Goal: Task Accomplishment & Management: Manage account settings

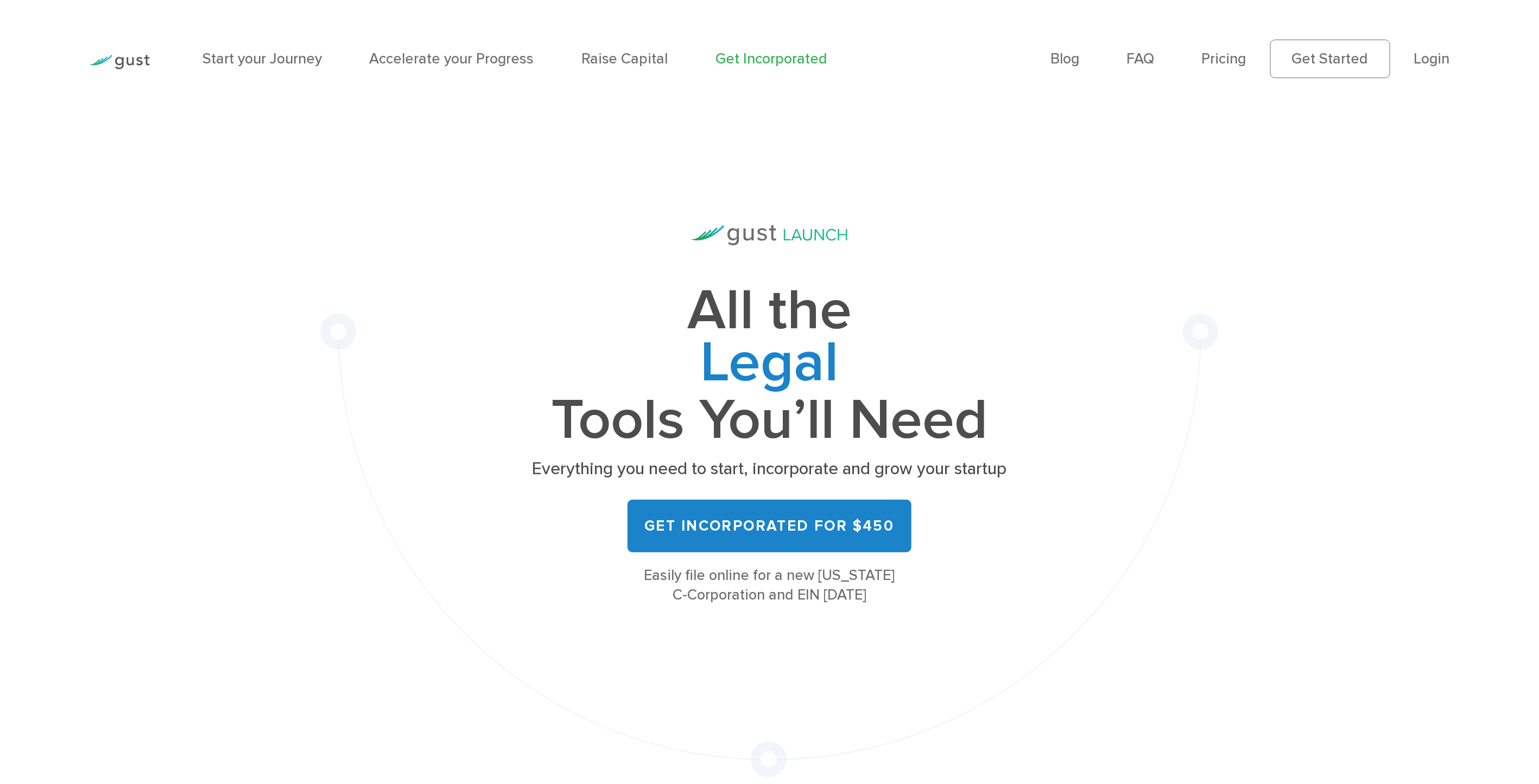
click at [1426, 68] on li "Login" at bounding box center [1432, 59] width 36 height 22
click at [1434, 65] on link "Login" at bounding box center [1432, 59] width 36 height 17
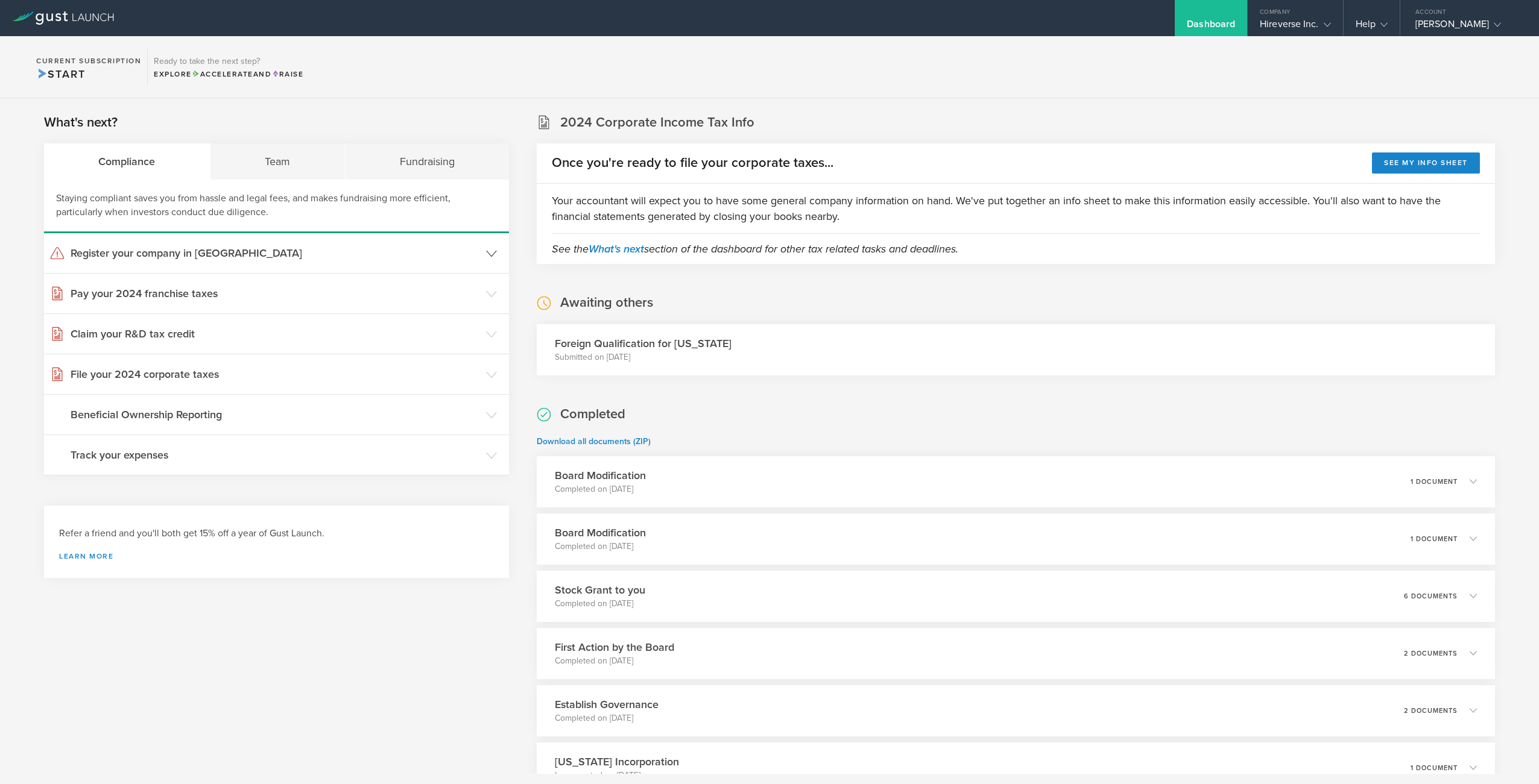
click at [495, 255] on icon at bounding box center [491, 253] width 11 height 11
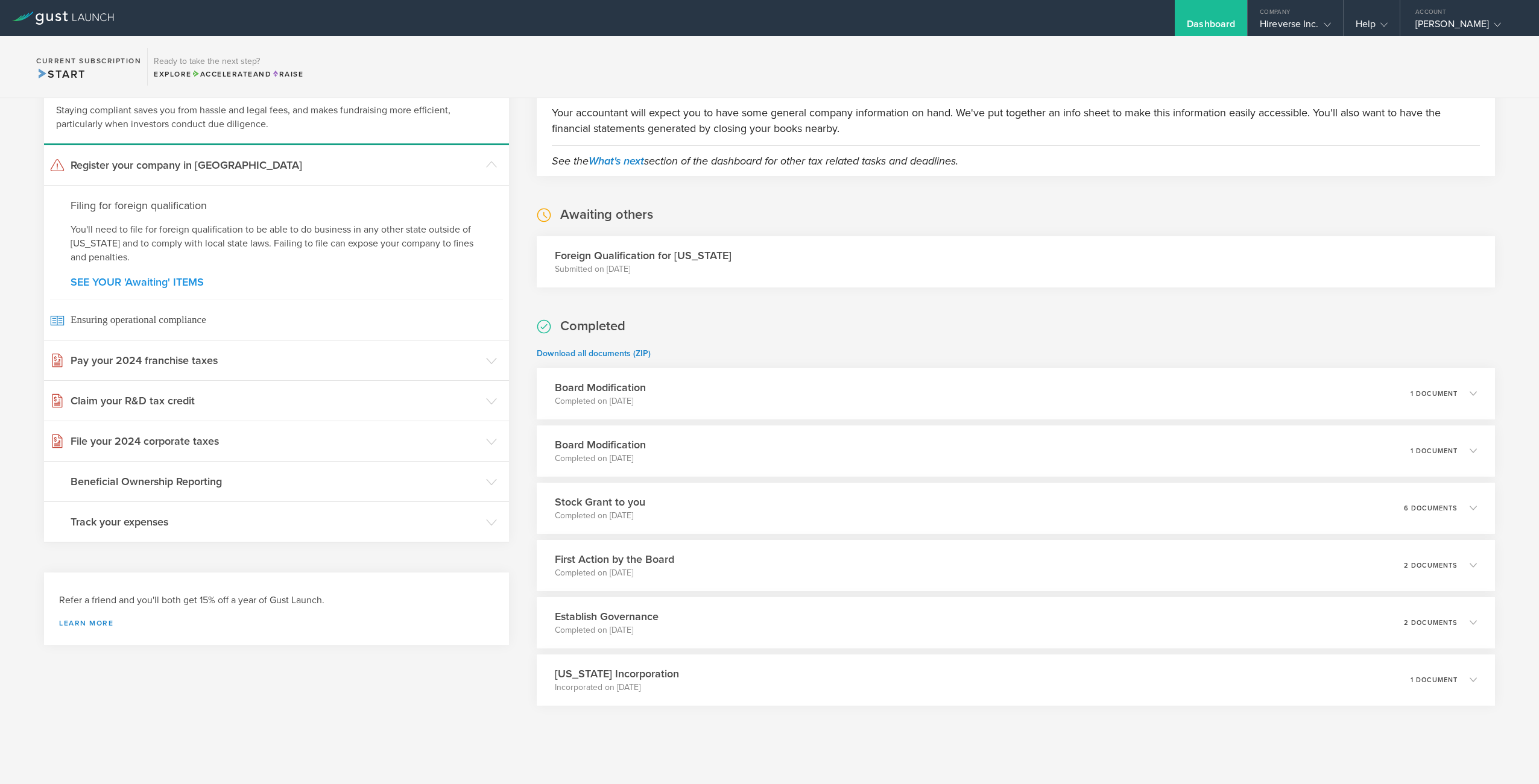
scroll to position [88, 0]
click at [492, 365] on icon at bounding box center [491, 361] width 11 height 11
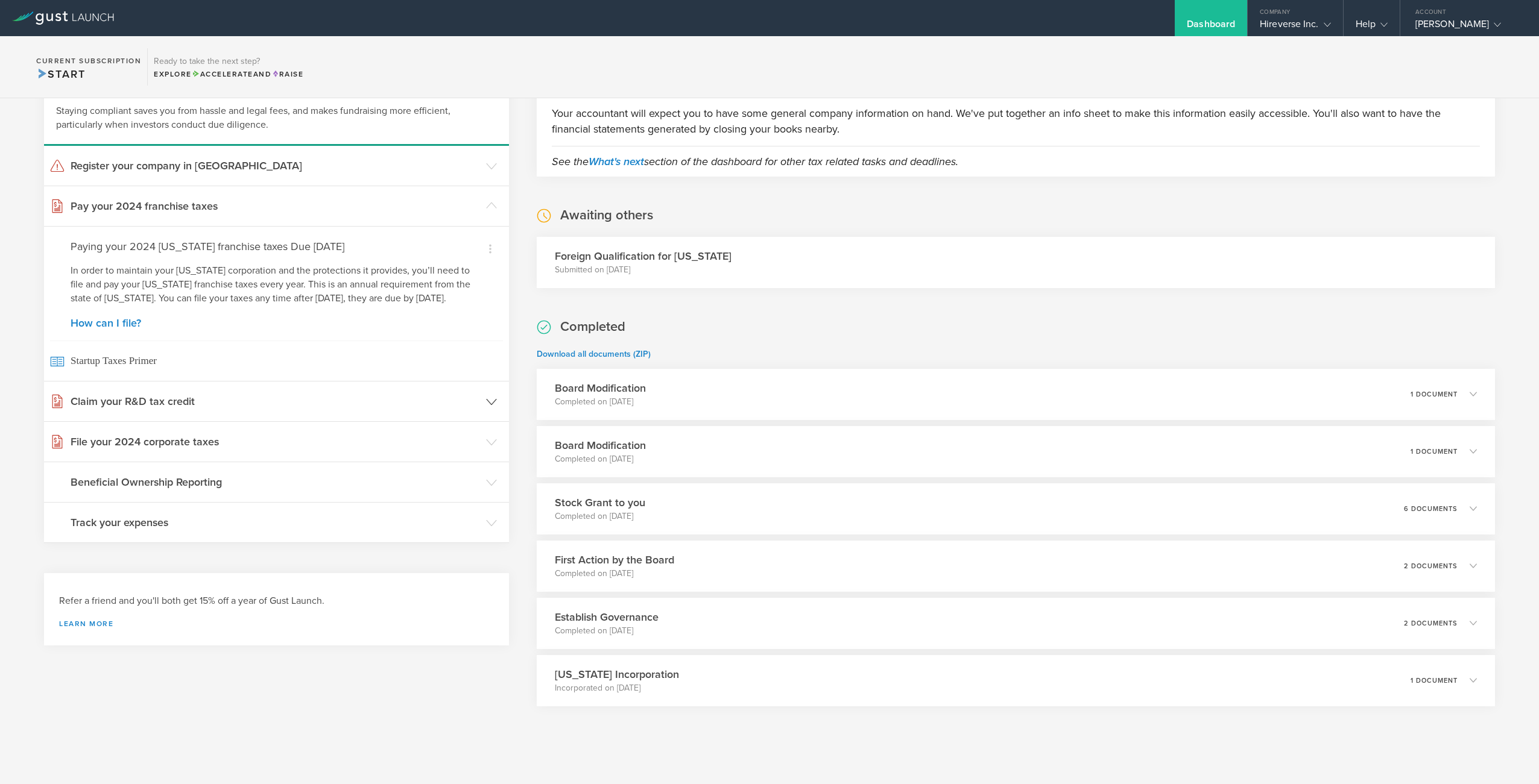
click at [477, 409] on h3 "Claim your R&D tax credit" at bounding box center [275, 401] width 409 height 16
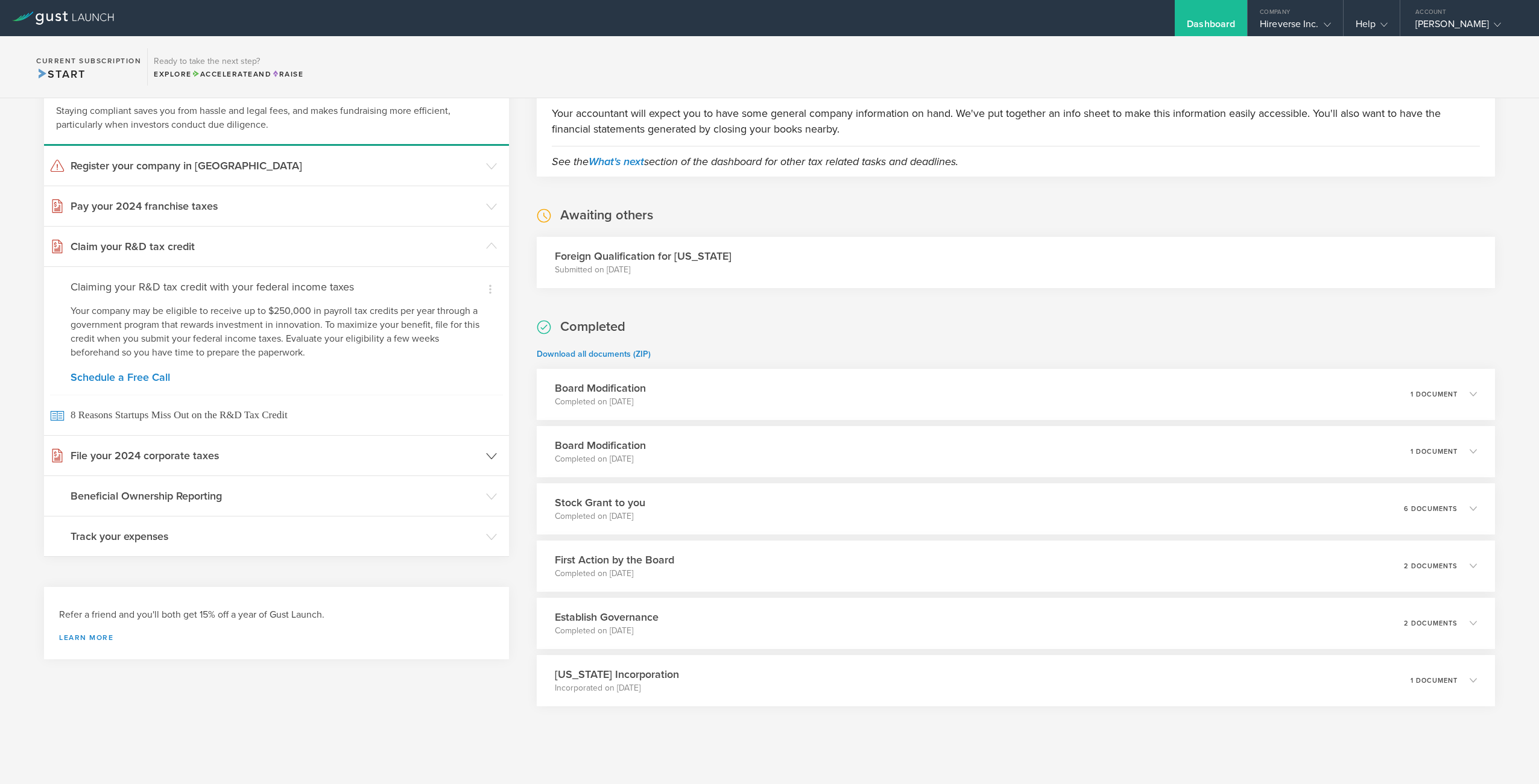
click at [484, 452] on header "File your 2024 corporate taxes" at bounding box center [276, 456] width 465 height 40
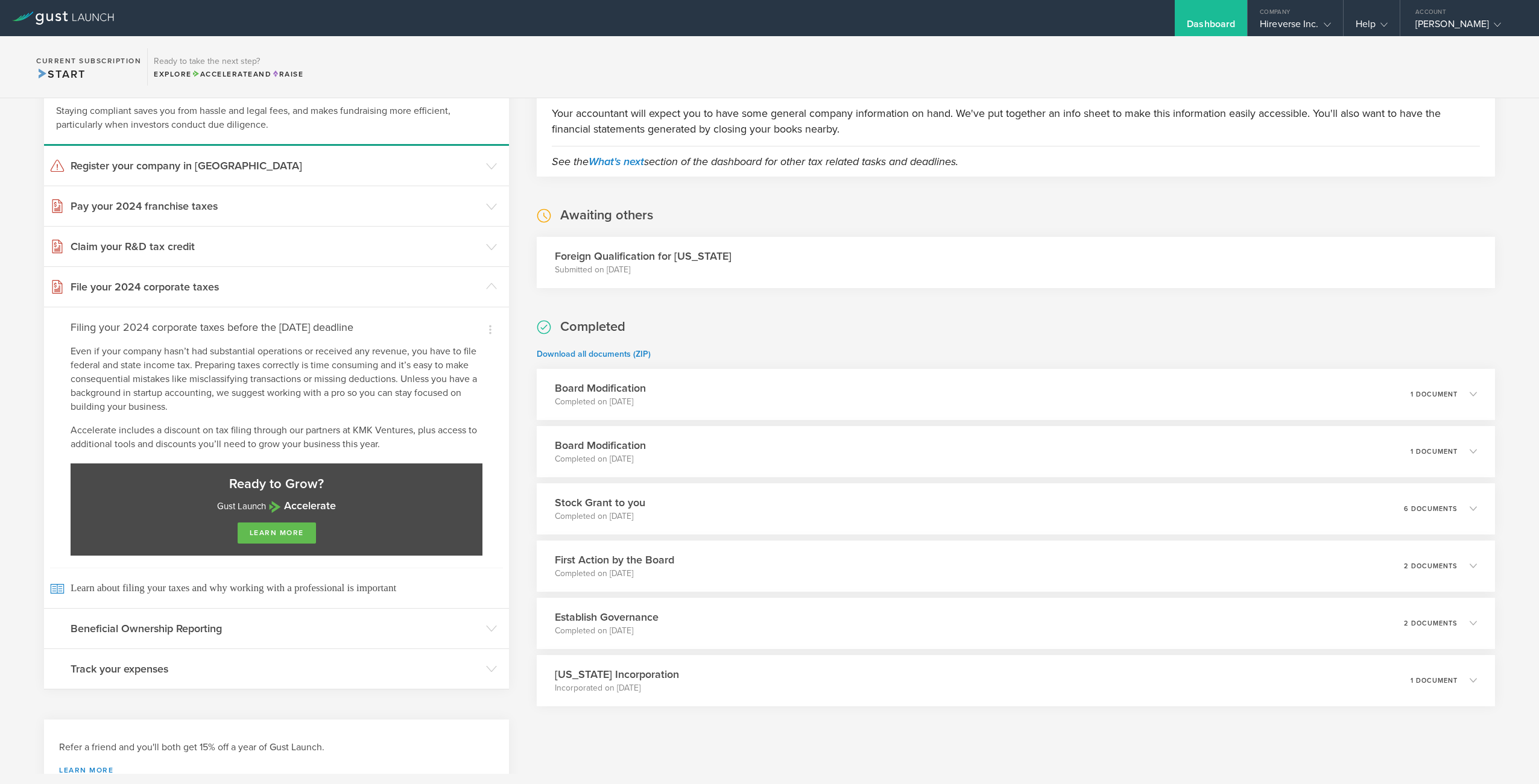
scroll to position [0, 0]
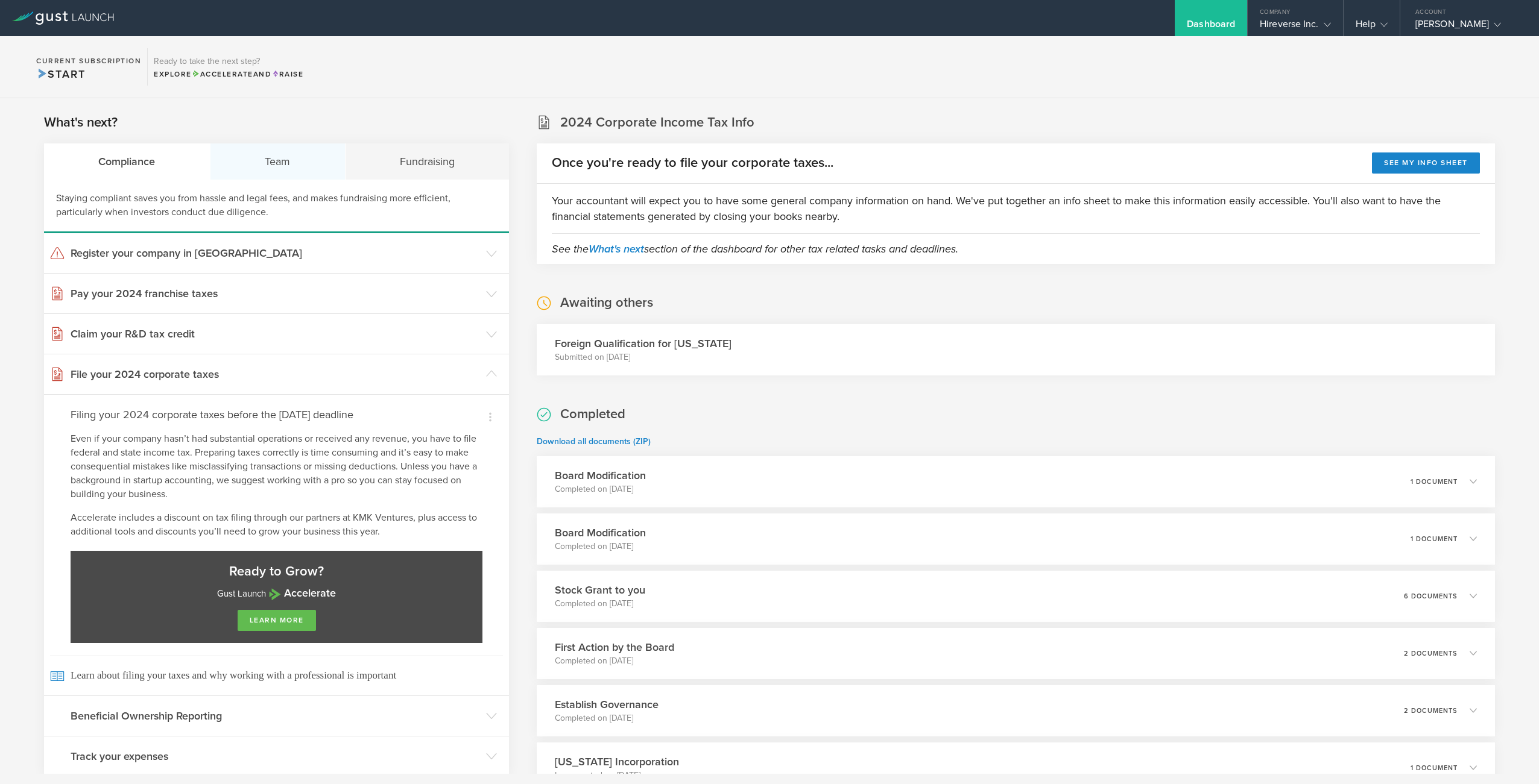
click at [309, 163] on div "Team" at bounding box center [278, 161] width 135 height 36
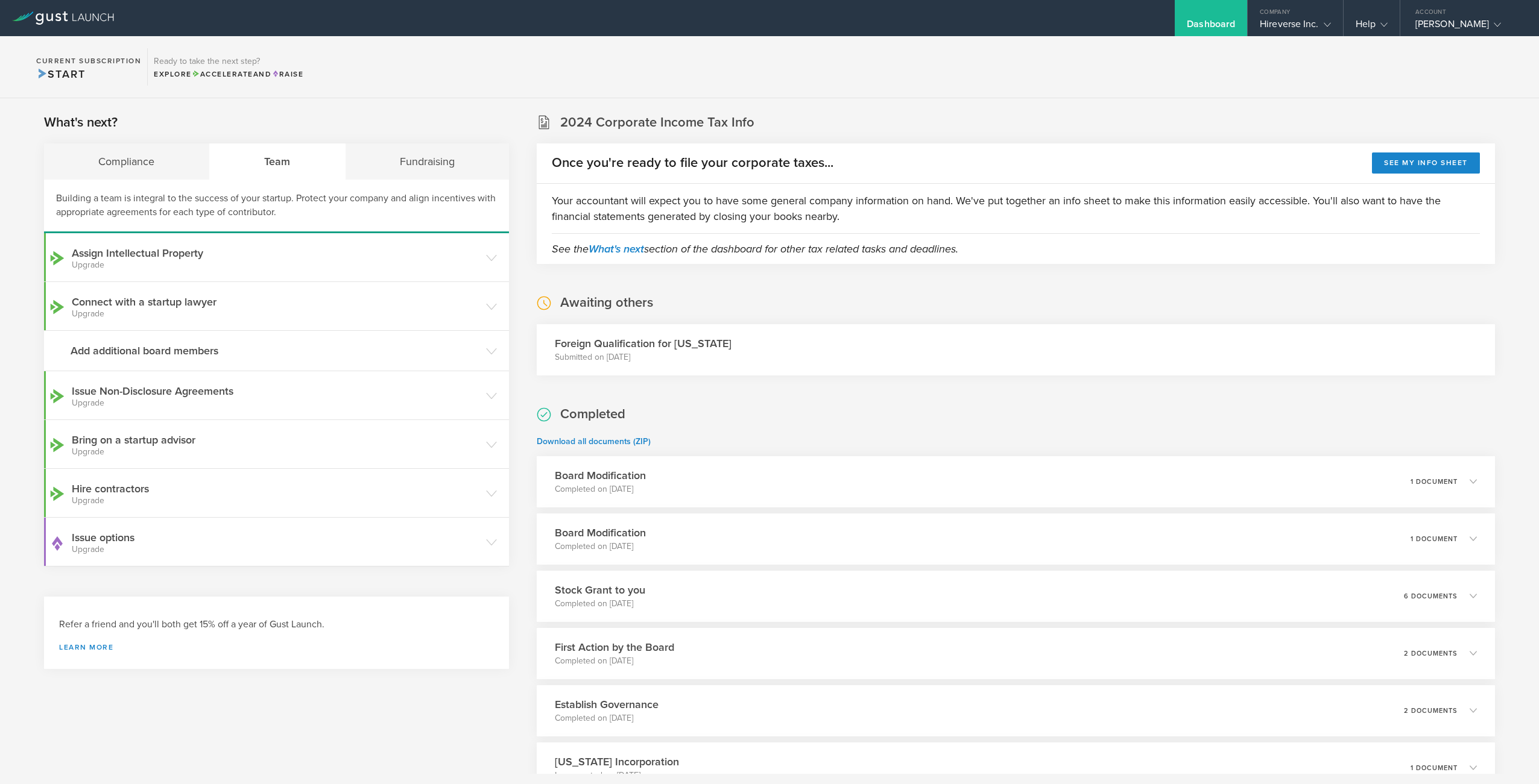
click at [512, 358] on div "What's next? Compliance Team Fundraising Building a team is integral to the suc…" at bounding box center [769, 484] width 1539 height 771
click at [496, 354] on icon at bounding box center [491, 352] width 11 height 11
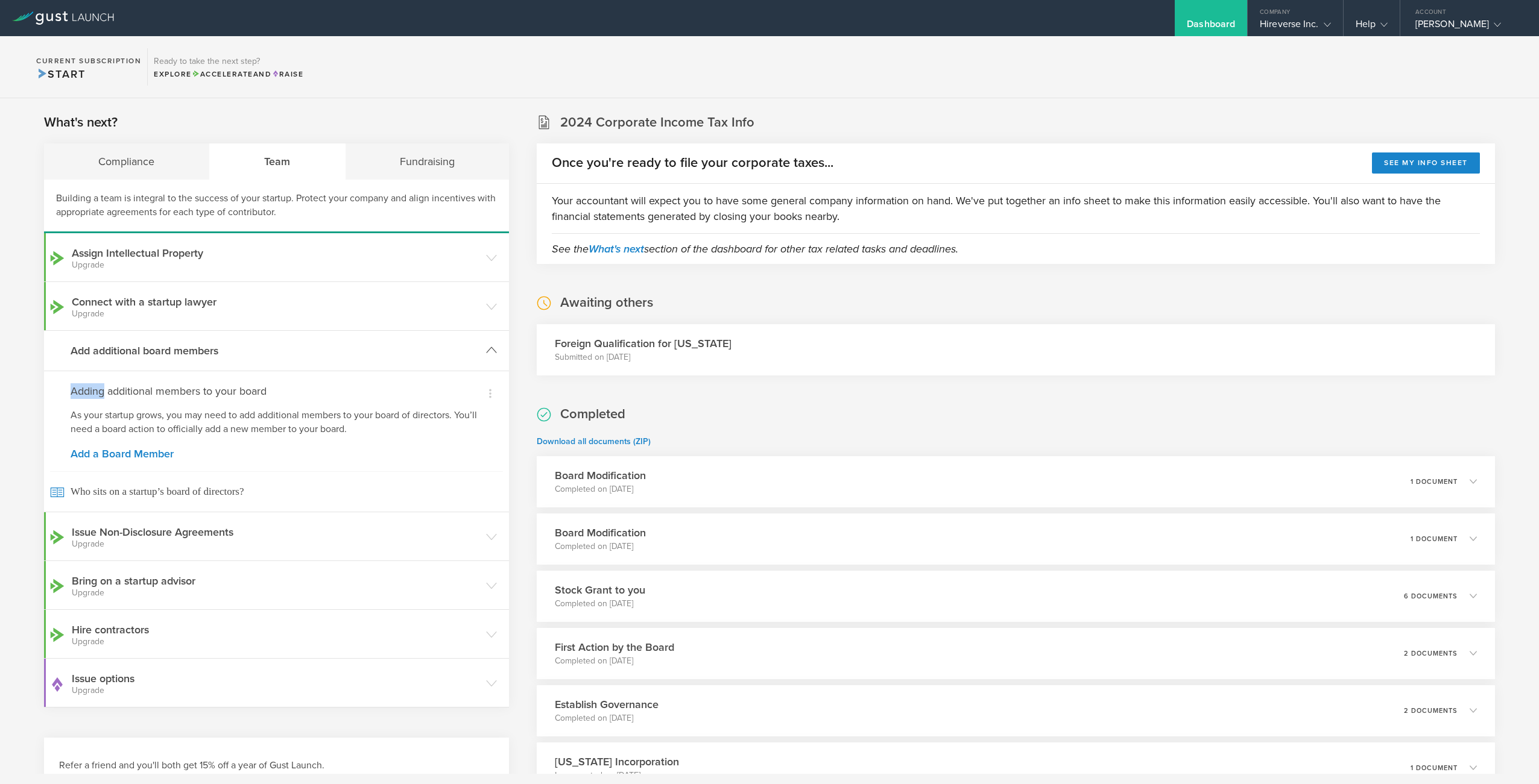
click at [496, 354] on icon at bounding box center [491, 350] width 11 height 11
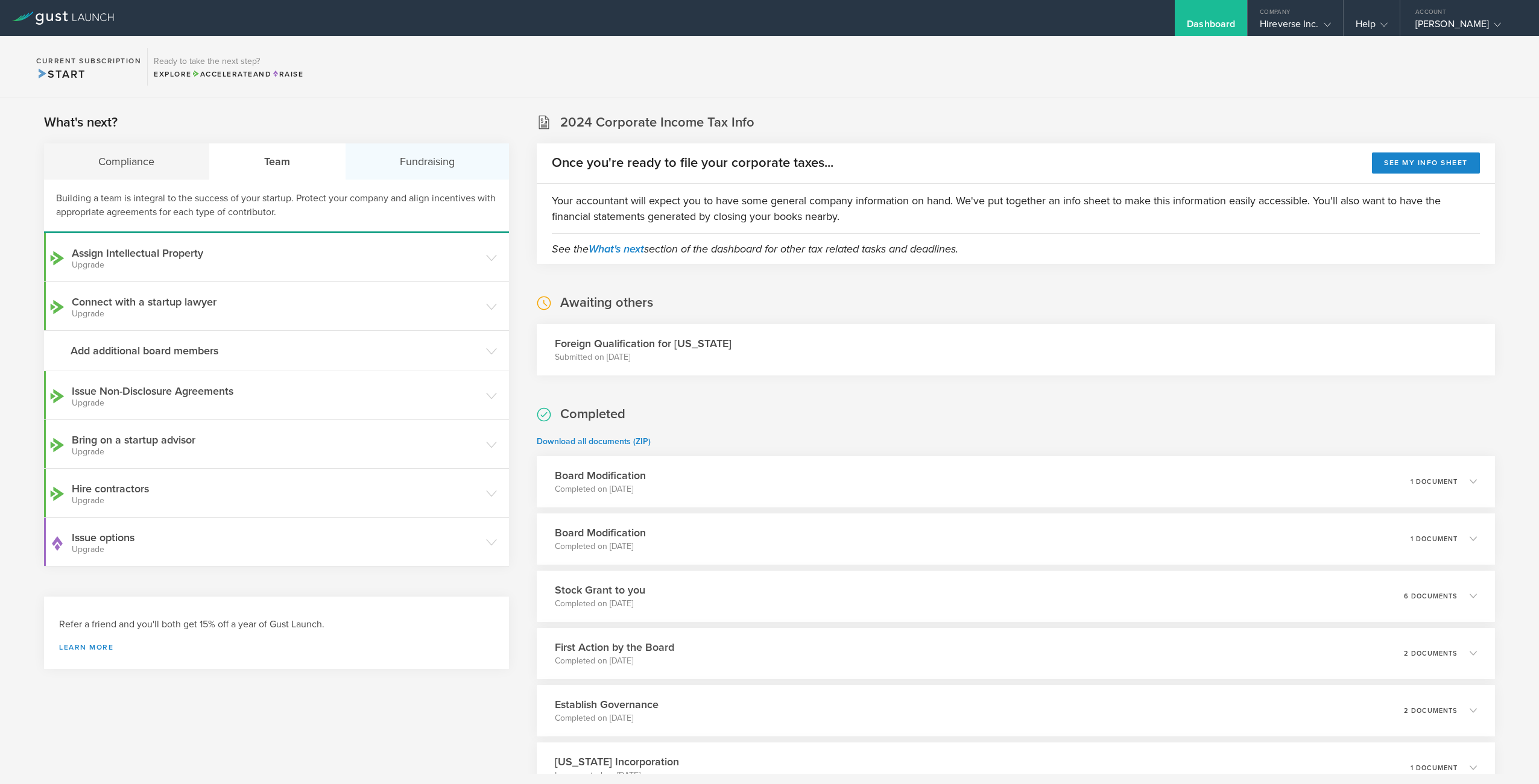
click at [413, 159] on div "Fundraising" at bounding box center [427, 161] width 164 height 36
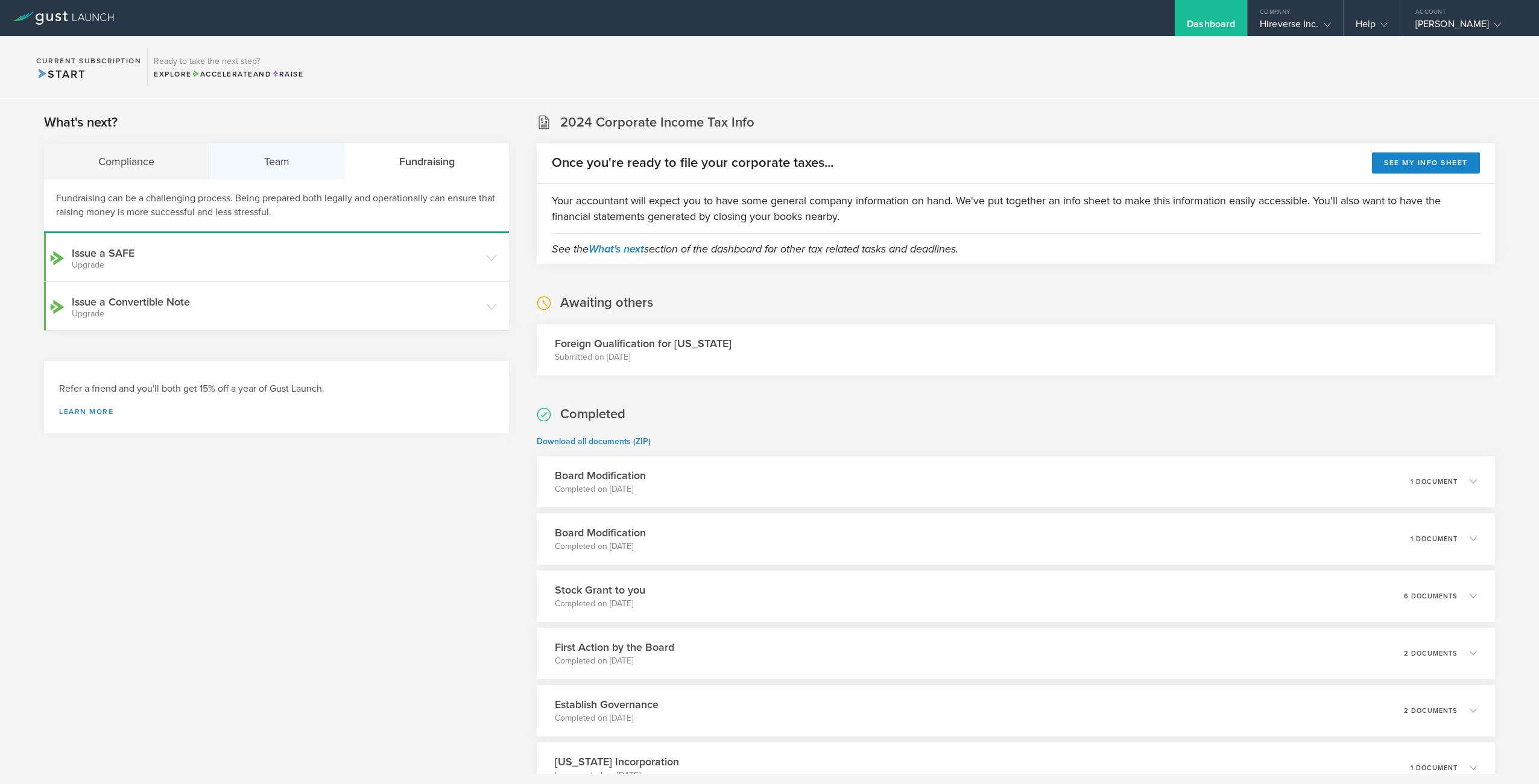
click at [306, 154] on div "Team" at bounding box center [277, 161] width 135 height 36
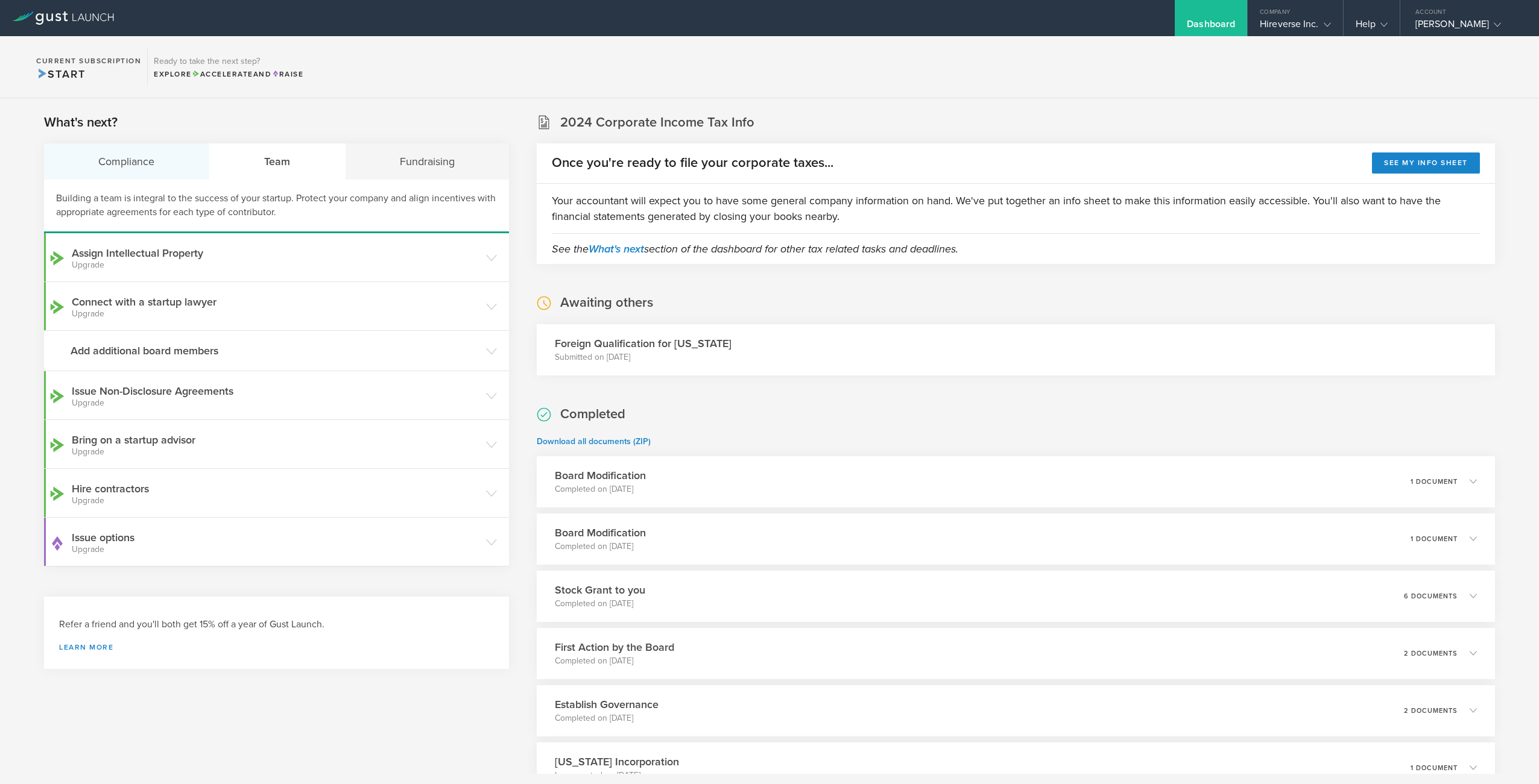
click at [127, 153] on div "Compliance" at bounding box center [127, 161] width 166 height 36
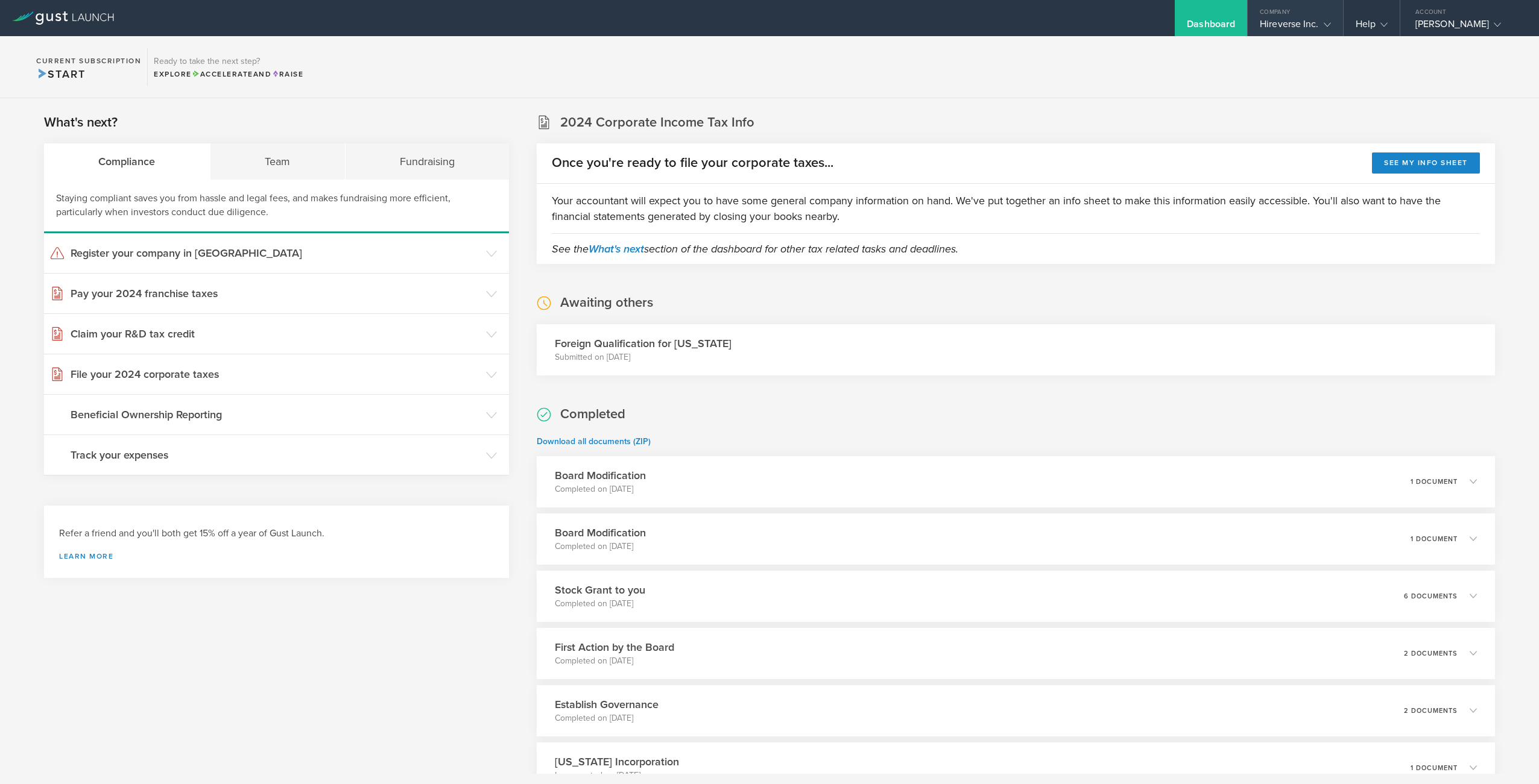
click at [1307, 23] on div "Hireverse Inc." at bounding box center [1295, 27] width 70 height 18
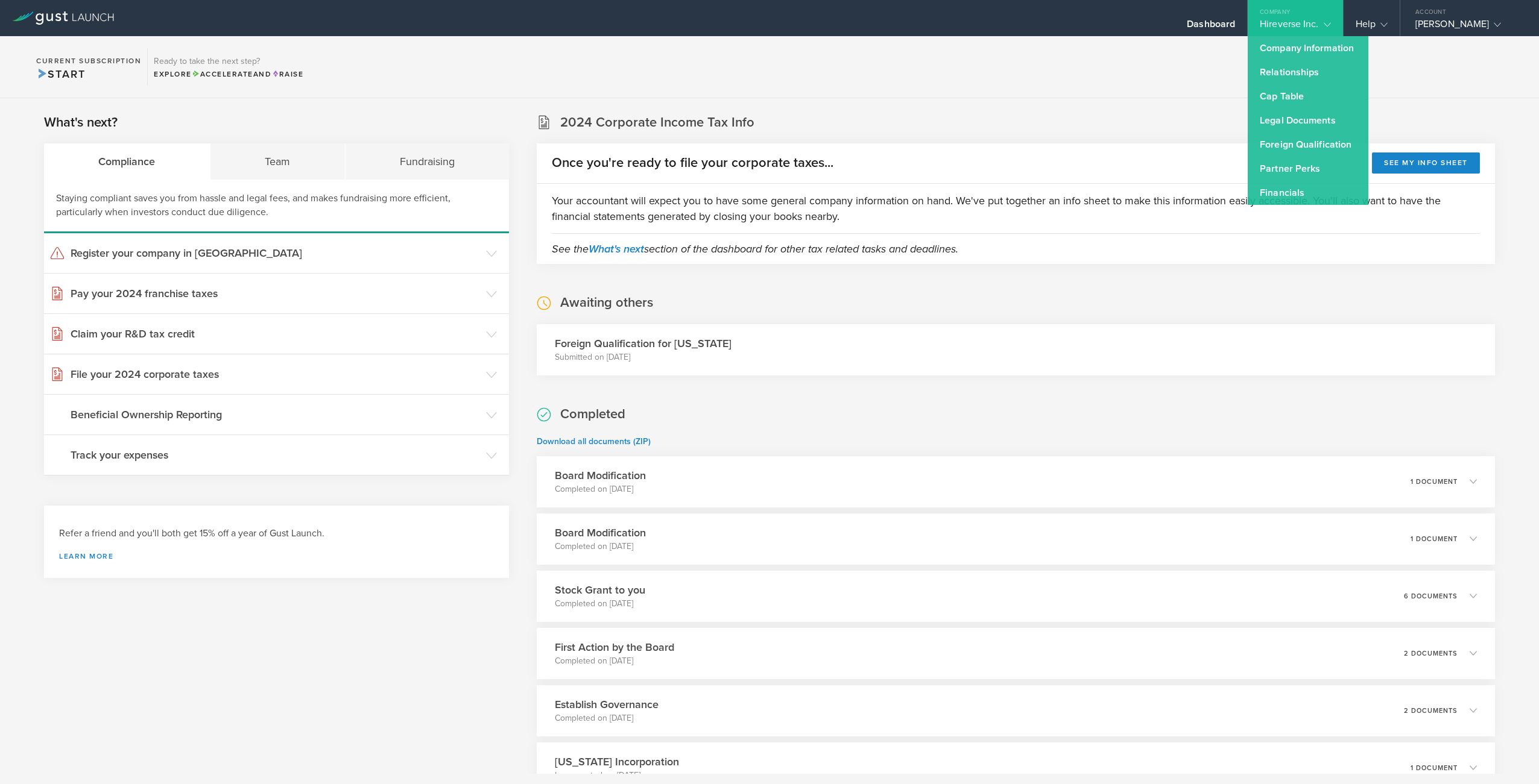
click at [1042, 66] on section "Current Subscription Start Ready to take the next step? Explore Accelerate and …" at bounding box center [769, 68] width 1539 height 62
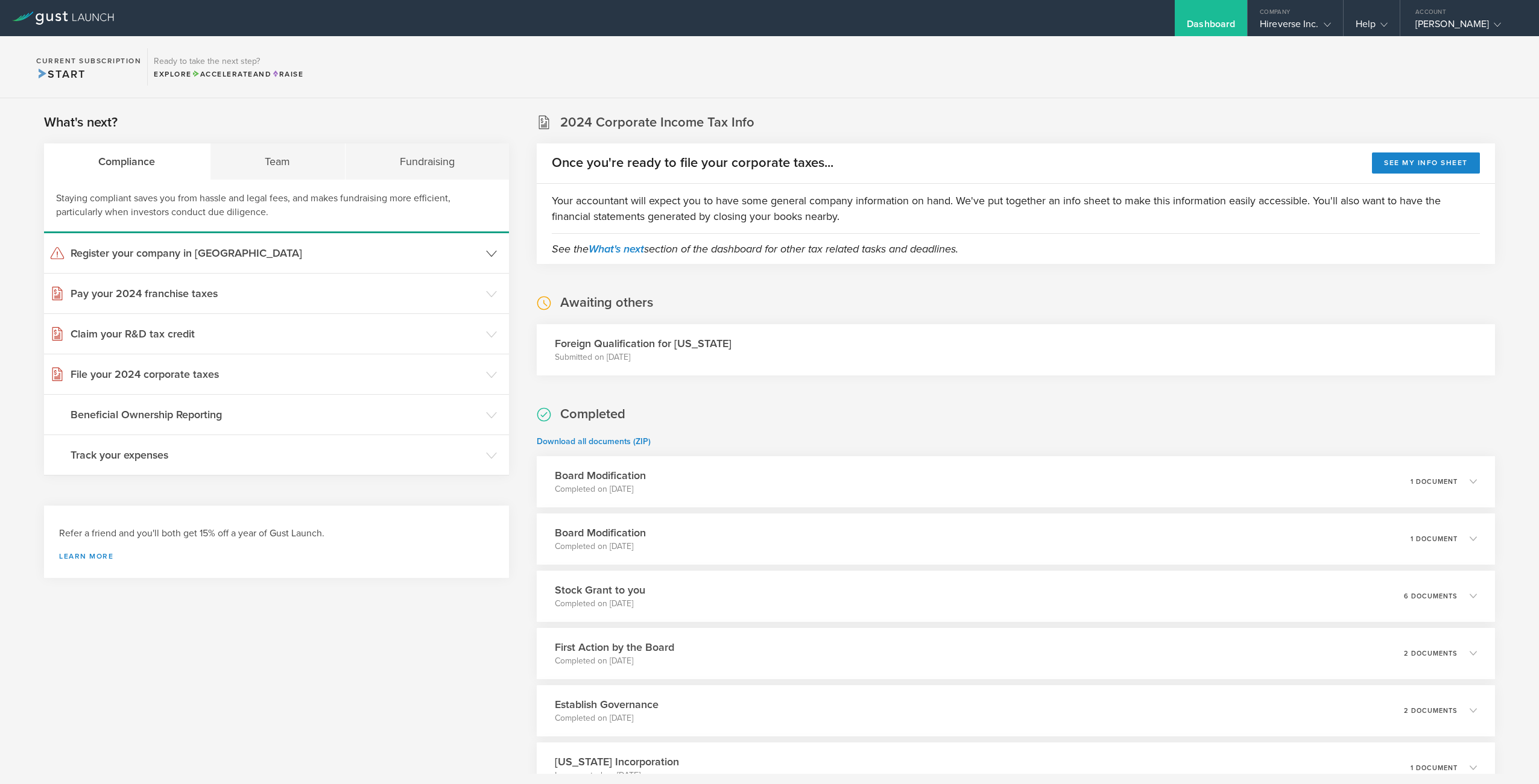
click at [498, 253] on header "Register your company in [GEOGRAPHIC_DATA]" at bounding box center [276, 253] width 465 height 40
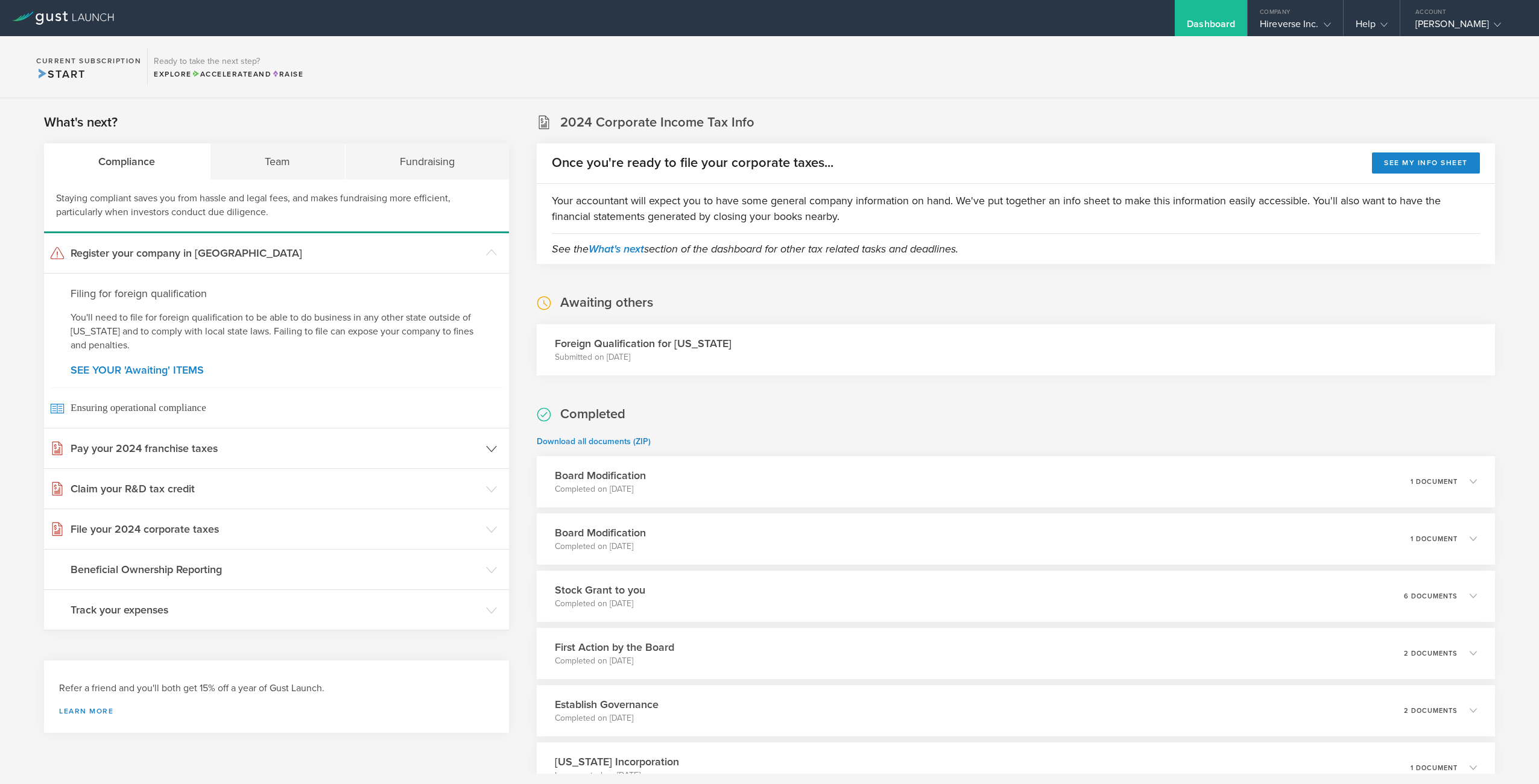
click at [497, 448] on header "Pay your 2024 franchise taxes" at bounding box center [276, 448] width 465 height 40
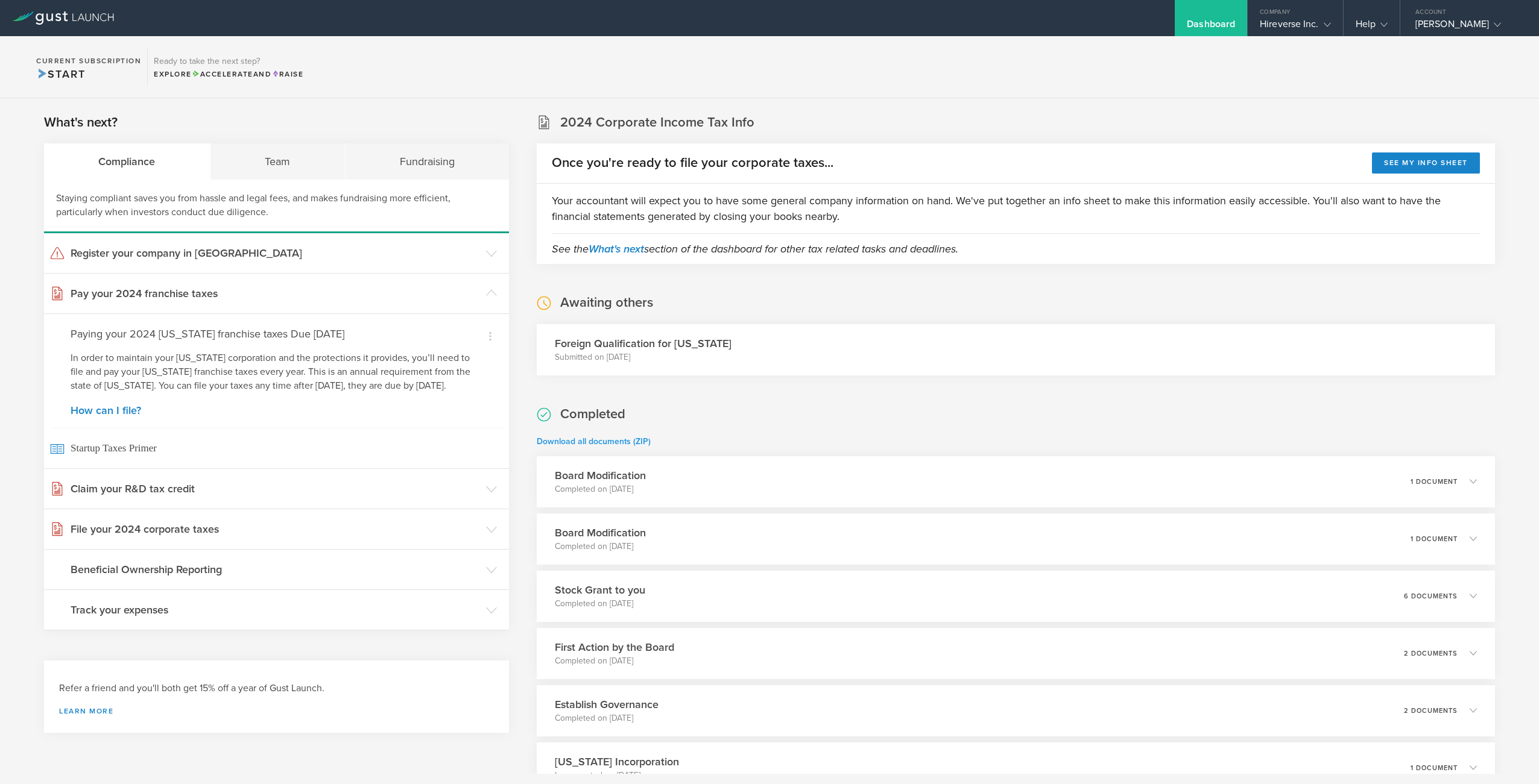
scroll to position [96, 0]
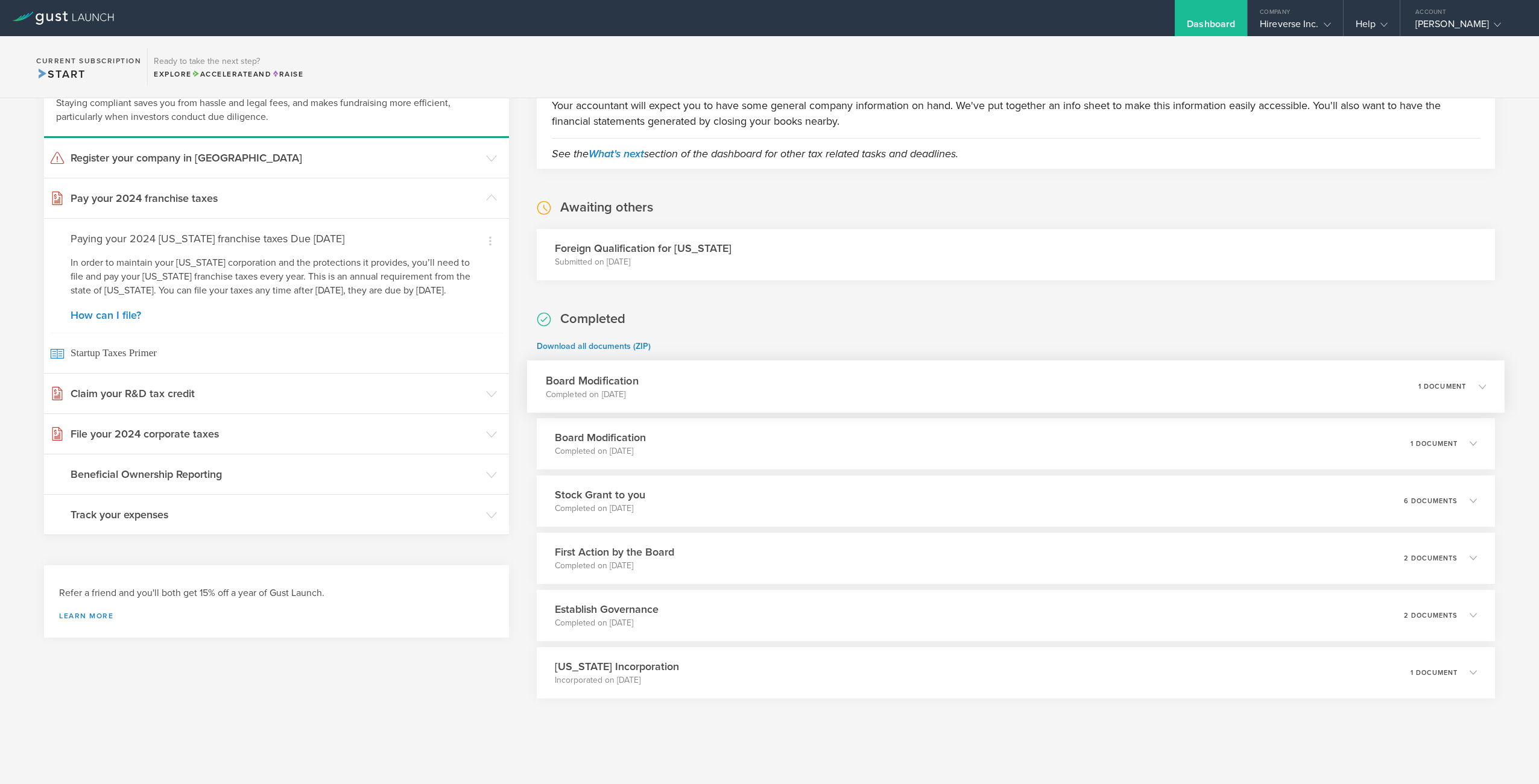
click at [1484, 388] on icon at bounding box center [1482, 386] width 7 height 7
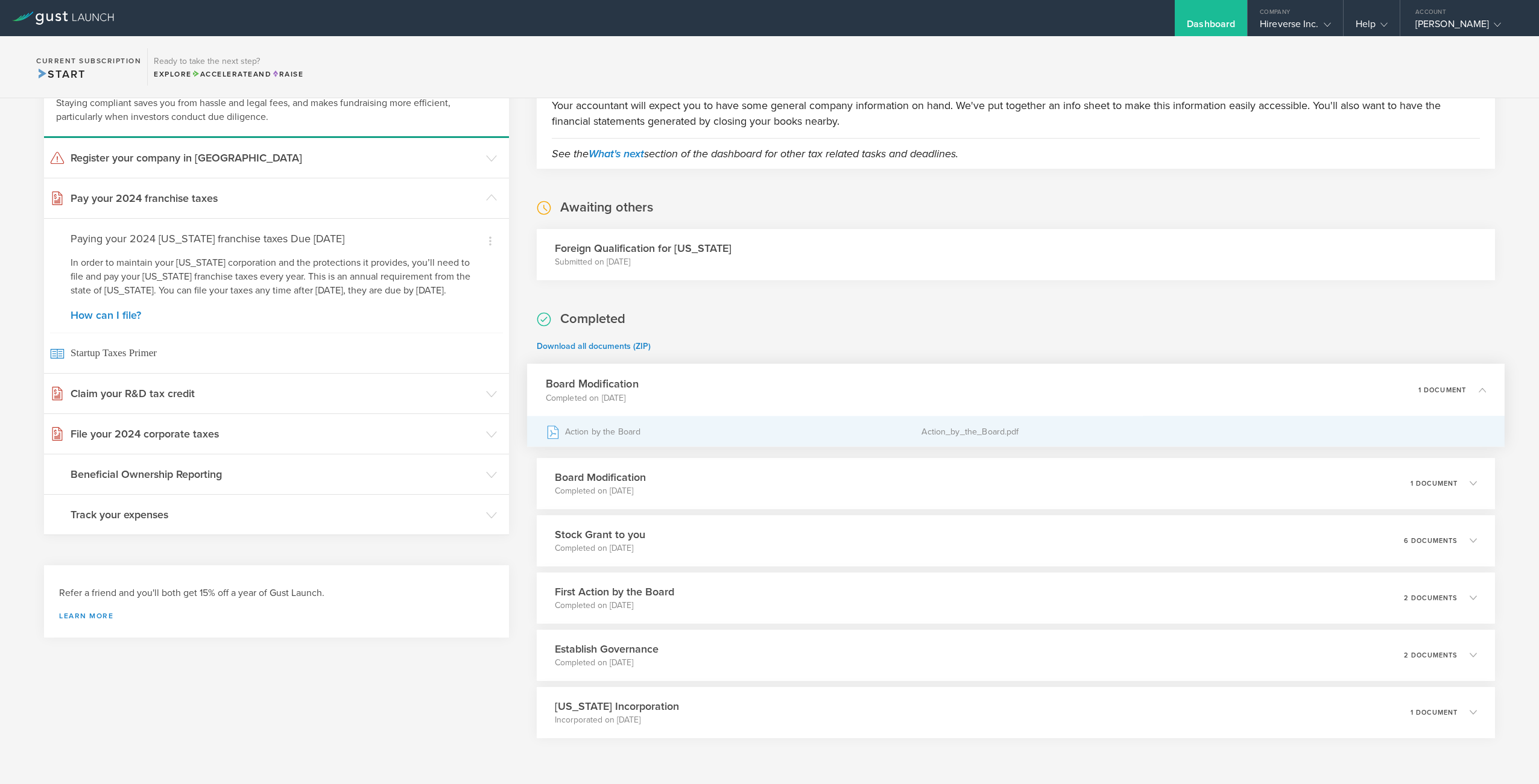
click at [612, 429] on div "Action by the Board" at bounding box center [733, 431] width 376 height 30
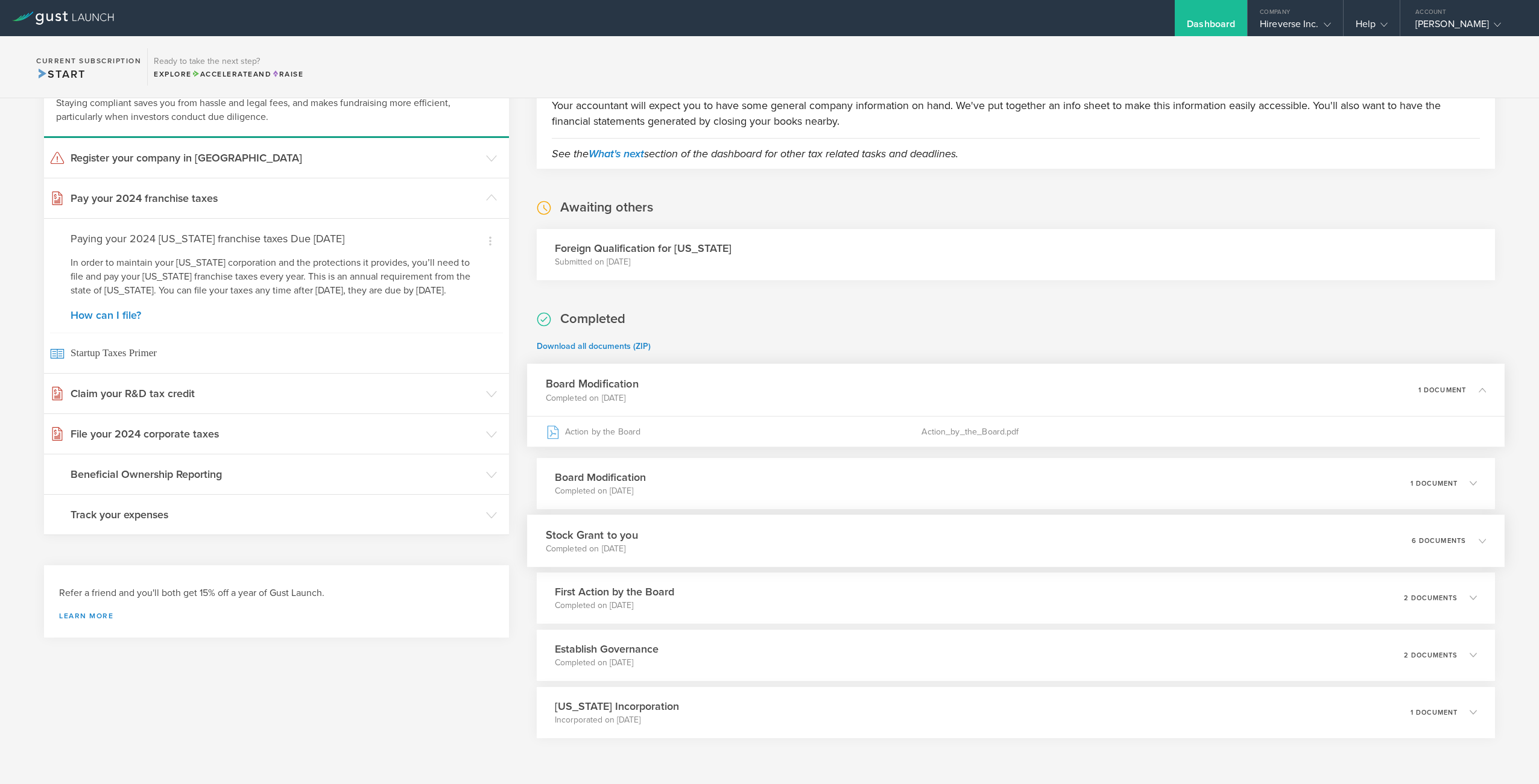
scroll to position [135, 0]
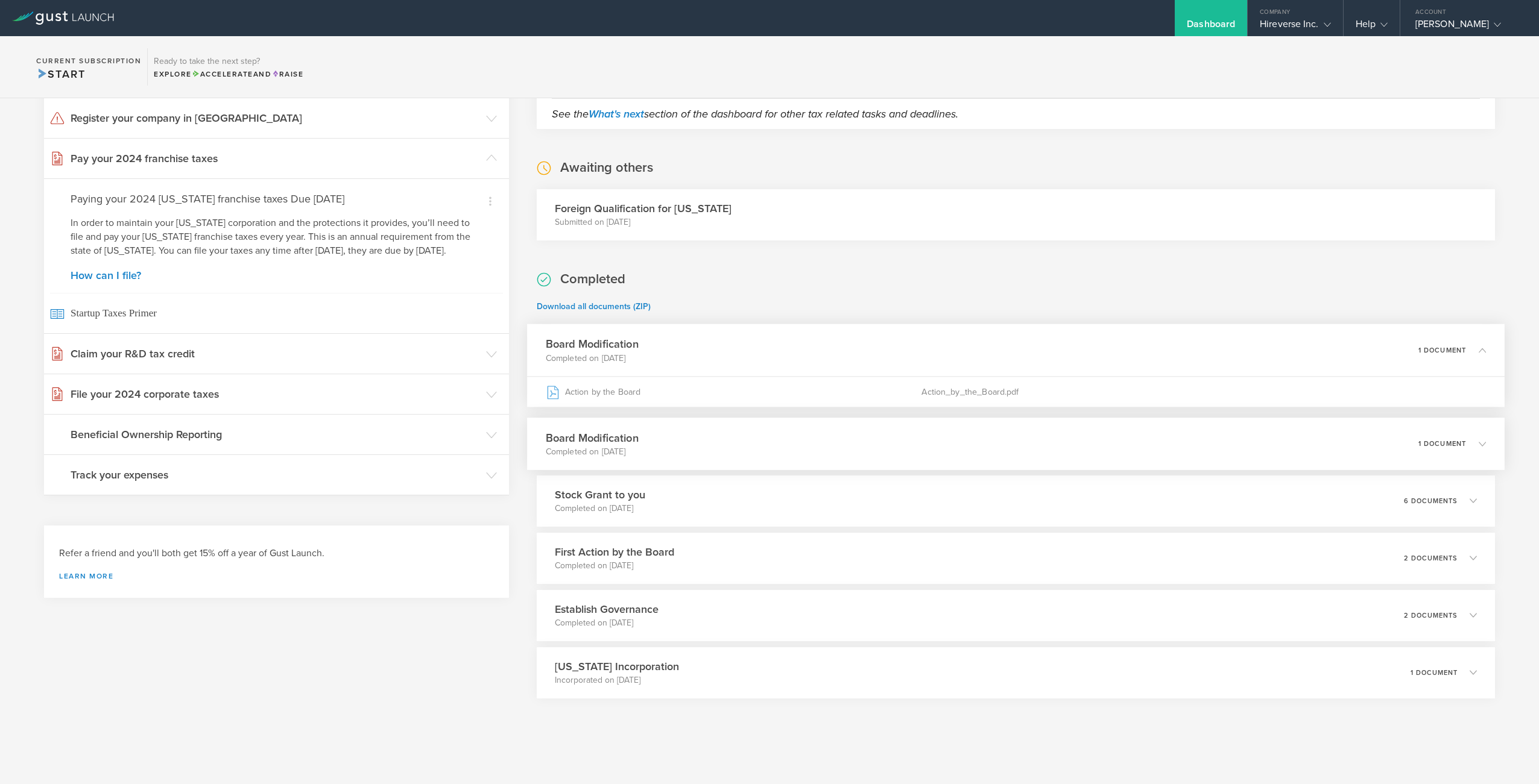
click at [1470, 452] on div "1 document" at bounding box center [1452, 443] width 68 height 21
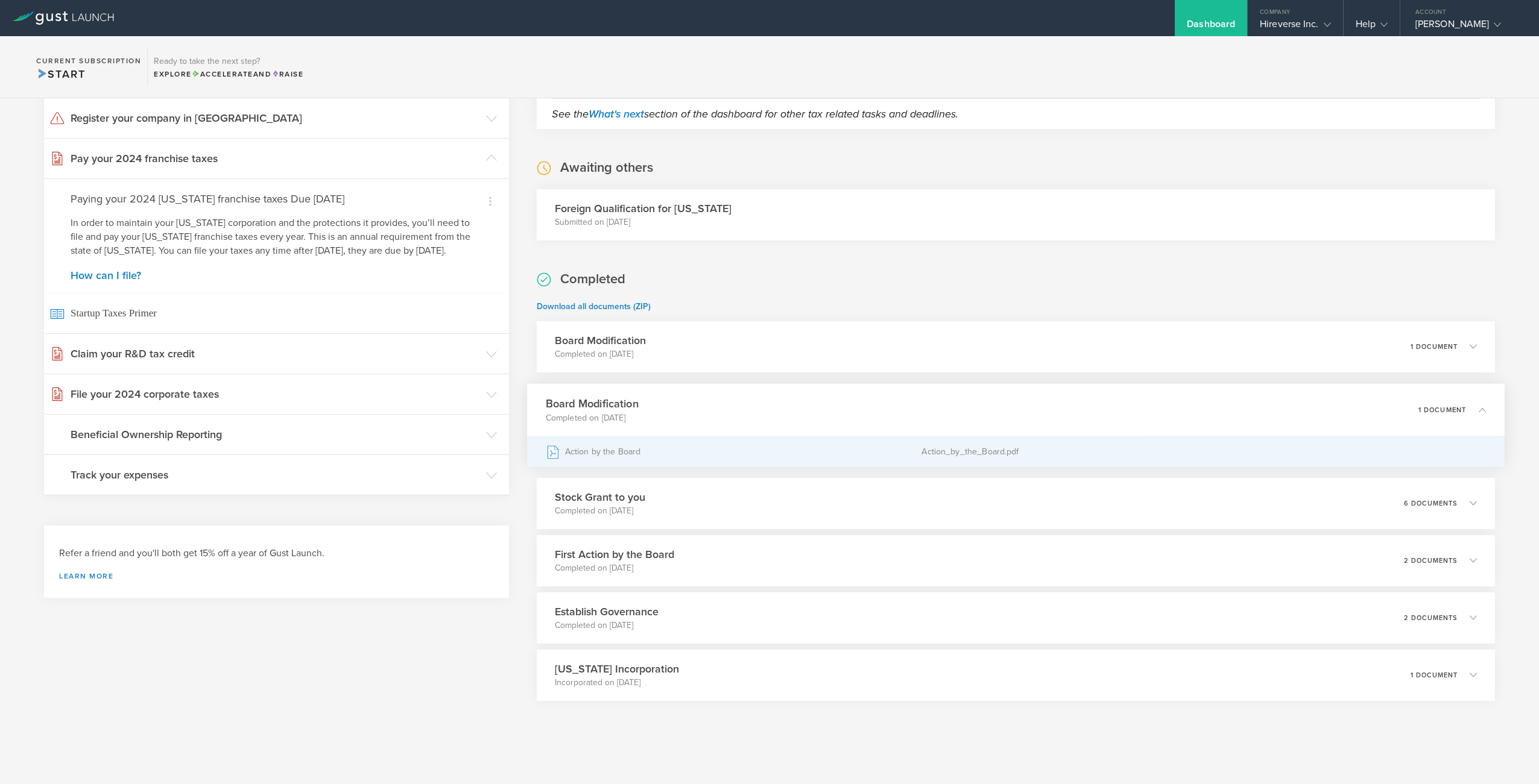
click at [619, 453] on div "Action by the Board" at bounding box center [733, 451] width 376 height 30
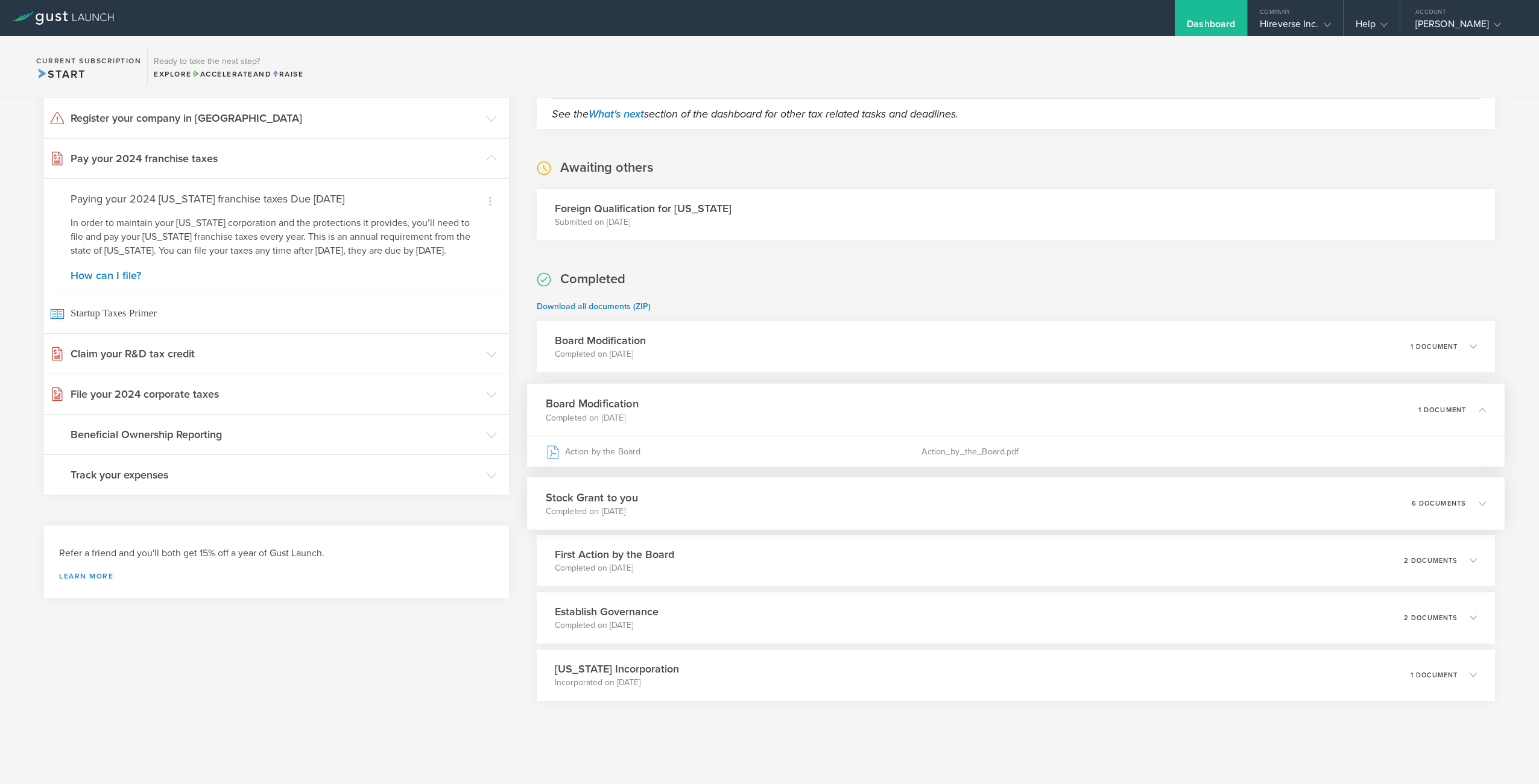
click at [1482, 503] on icon at bounding box center [1482, 503] width 7 height 7
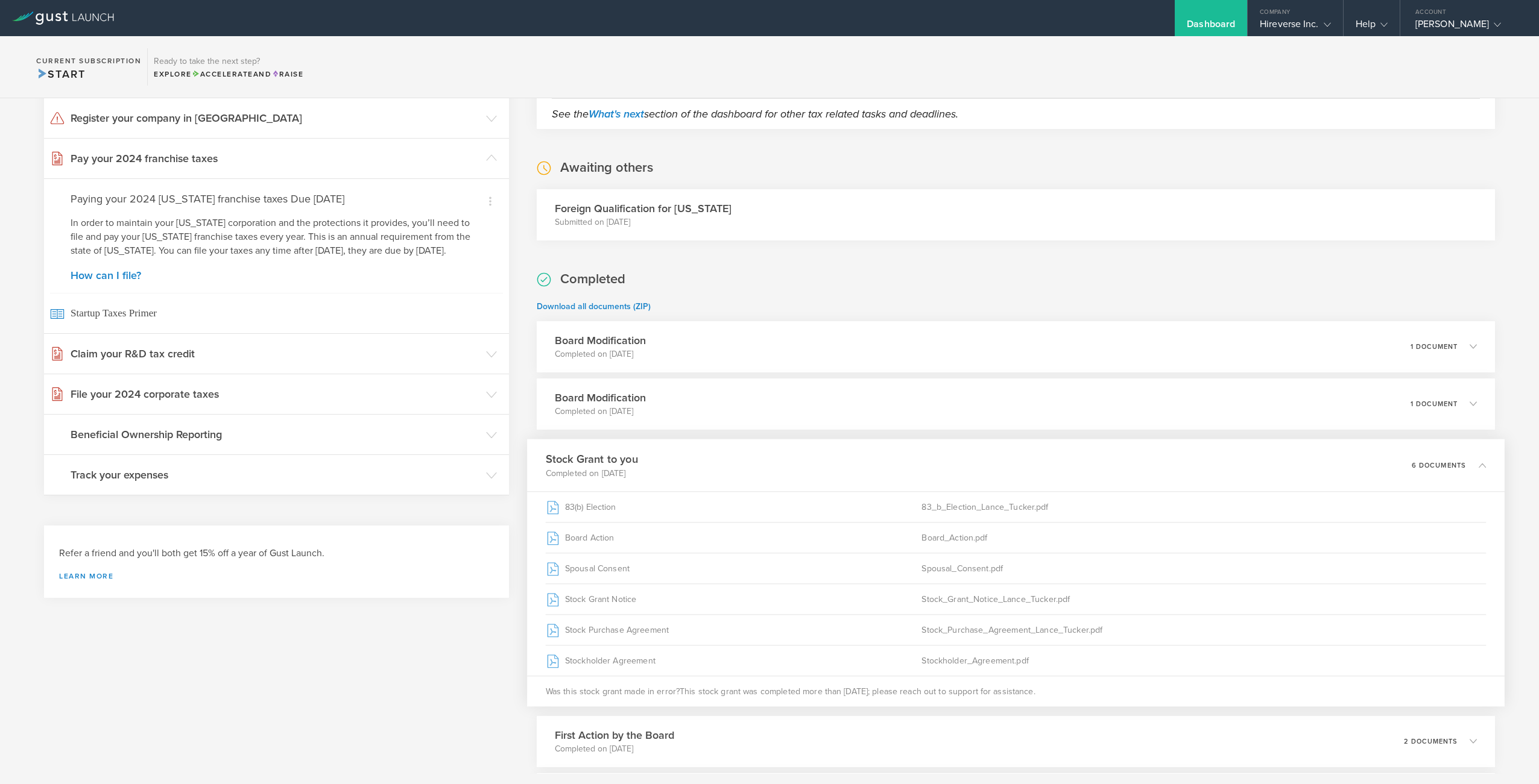
scroll to position [318, 0]
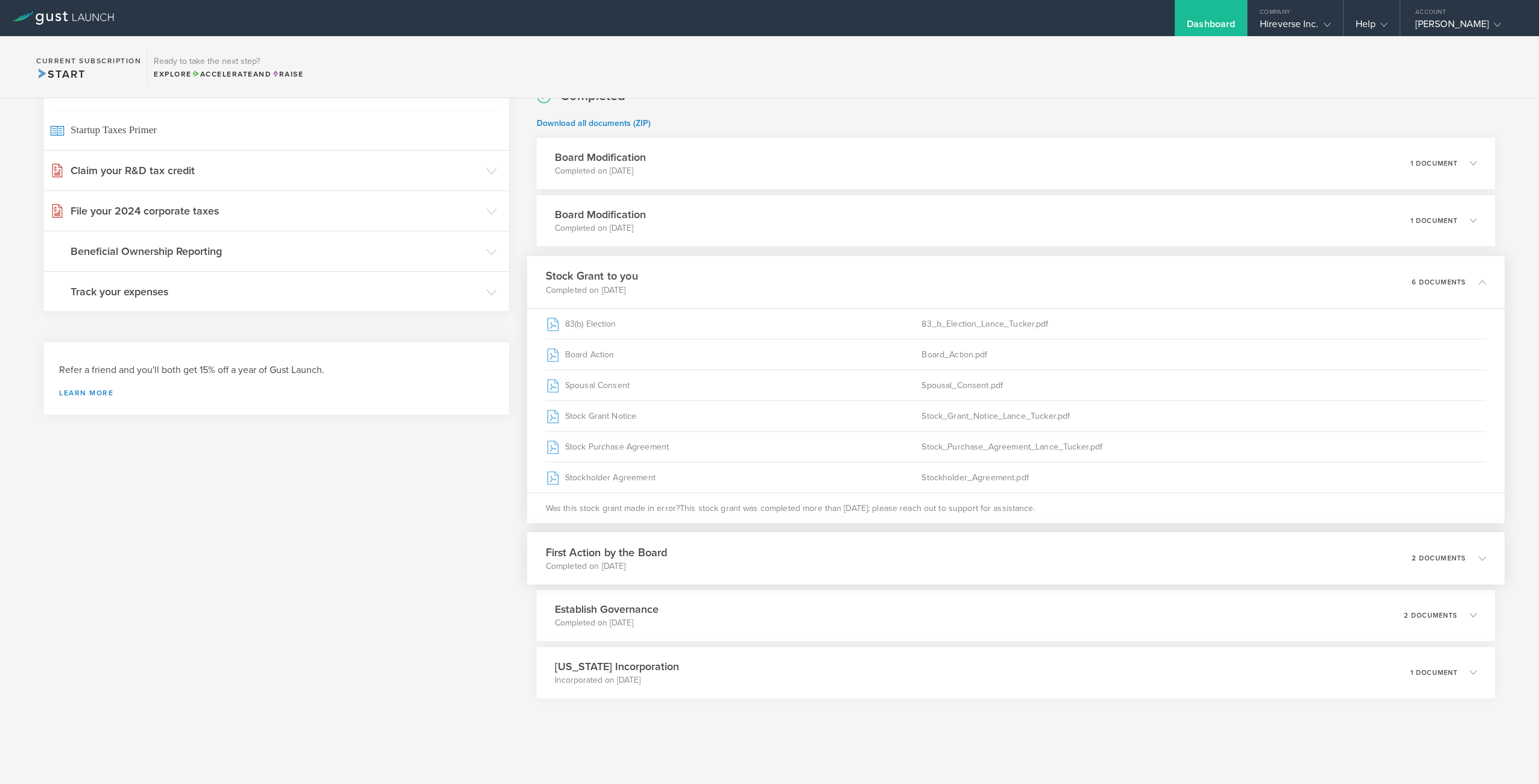
click at [1473, 547] on div "First Action by the Board Completed on [DATE] 2 documents" at bounding box center [1015, 558] width 977 height 52
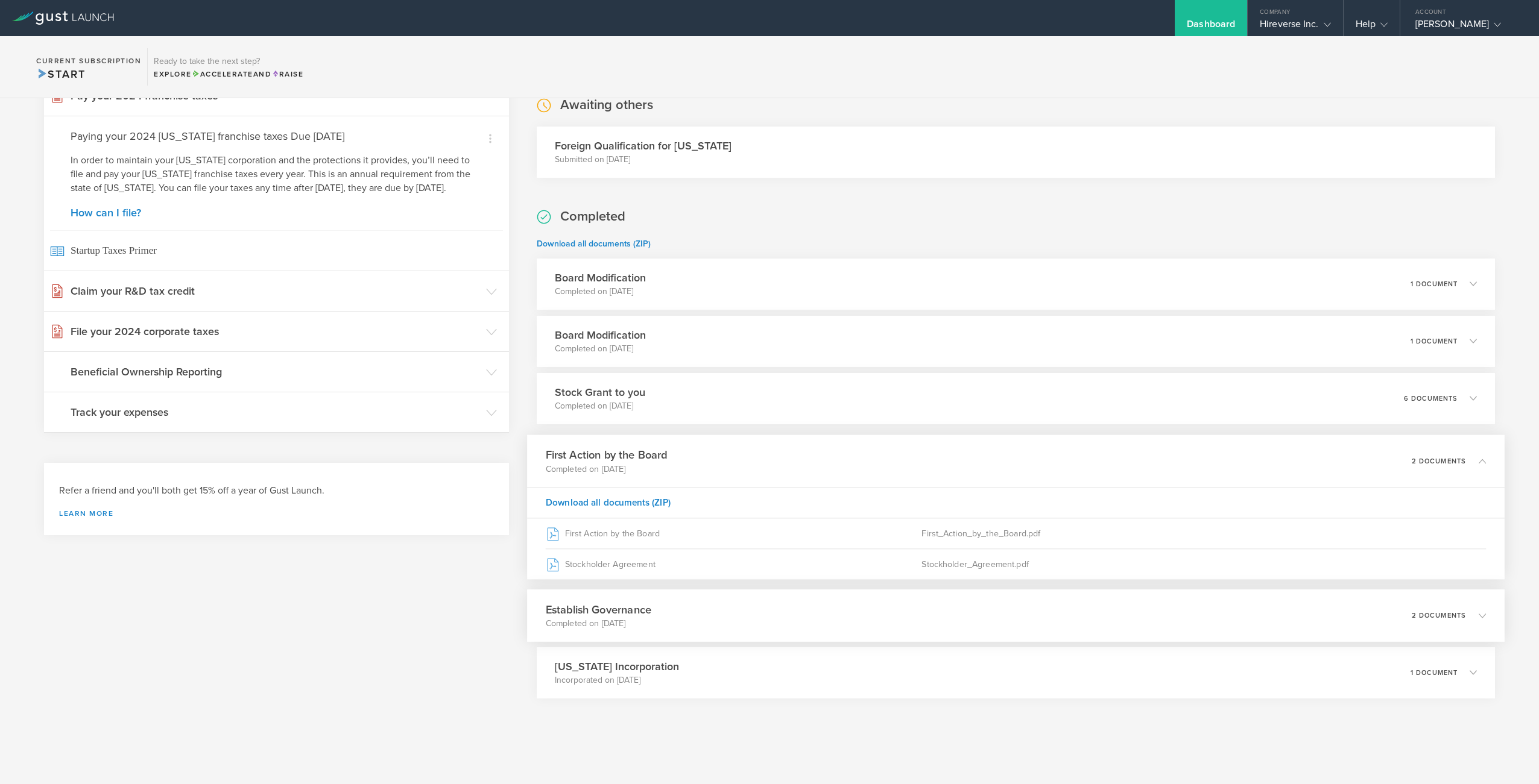
click at [1482, 621] on icon at bounding box center [1477, 616] width 20 height 11
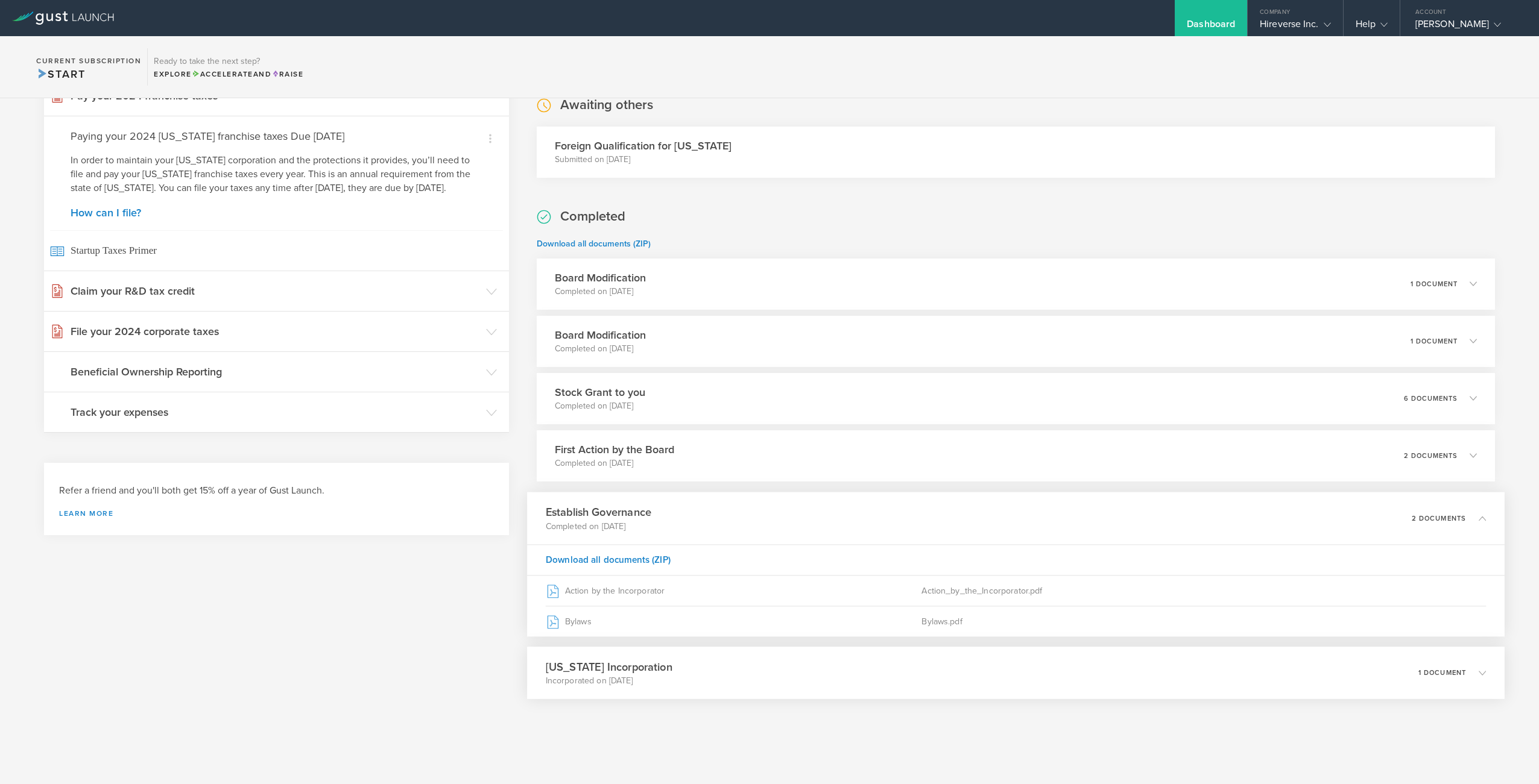
click at [1475, 671] on icon at bounding box center [1477, 673] width 20 height 11
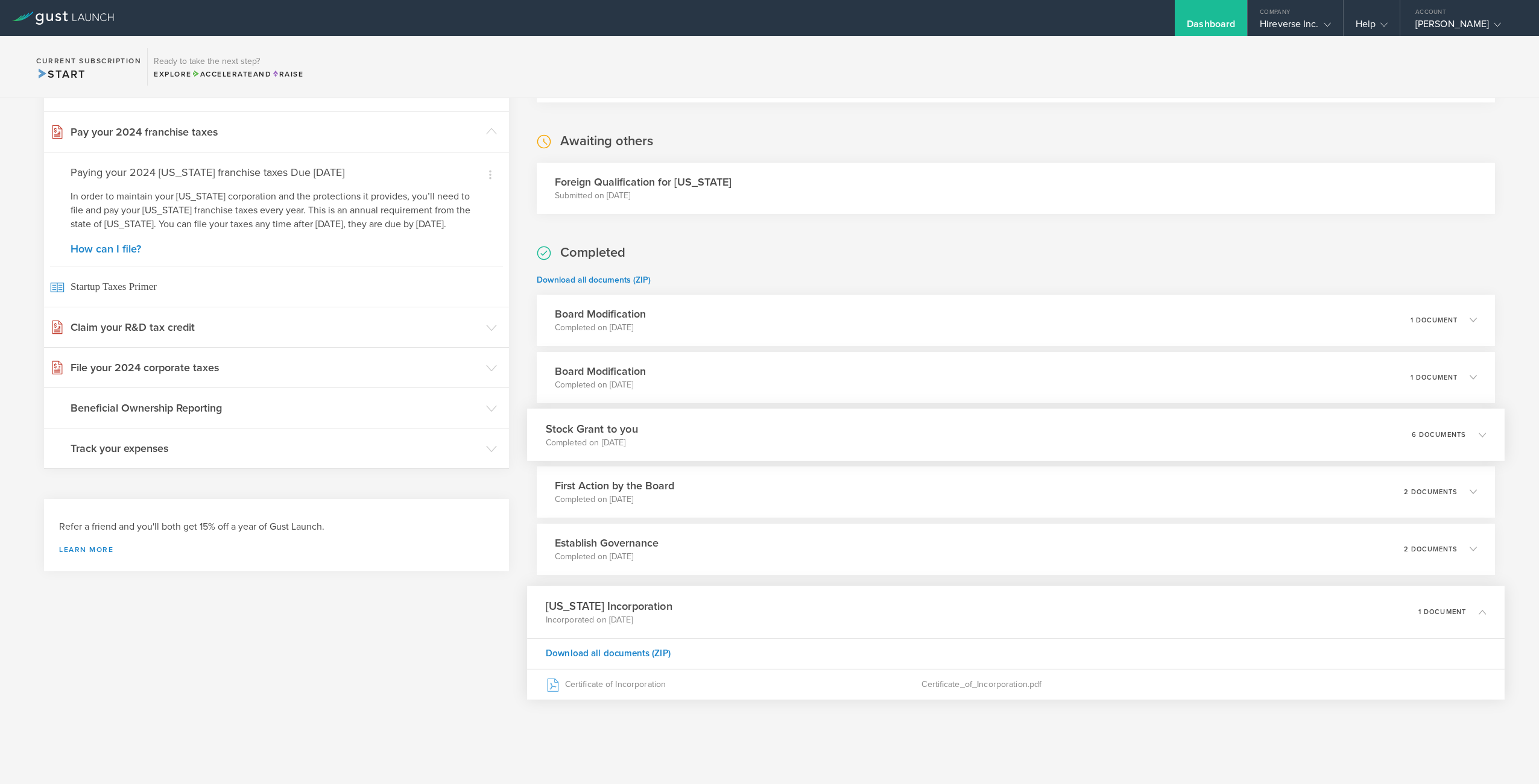
scroll to position [0, 0]
click at [1481, 620] on div "1 document" at bounding box center [1452, 612] width 68 height 21
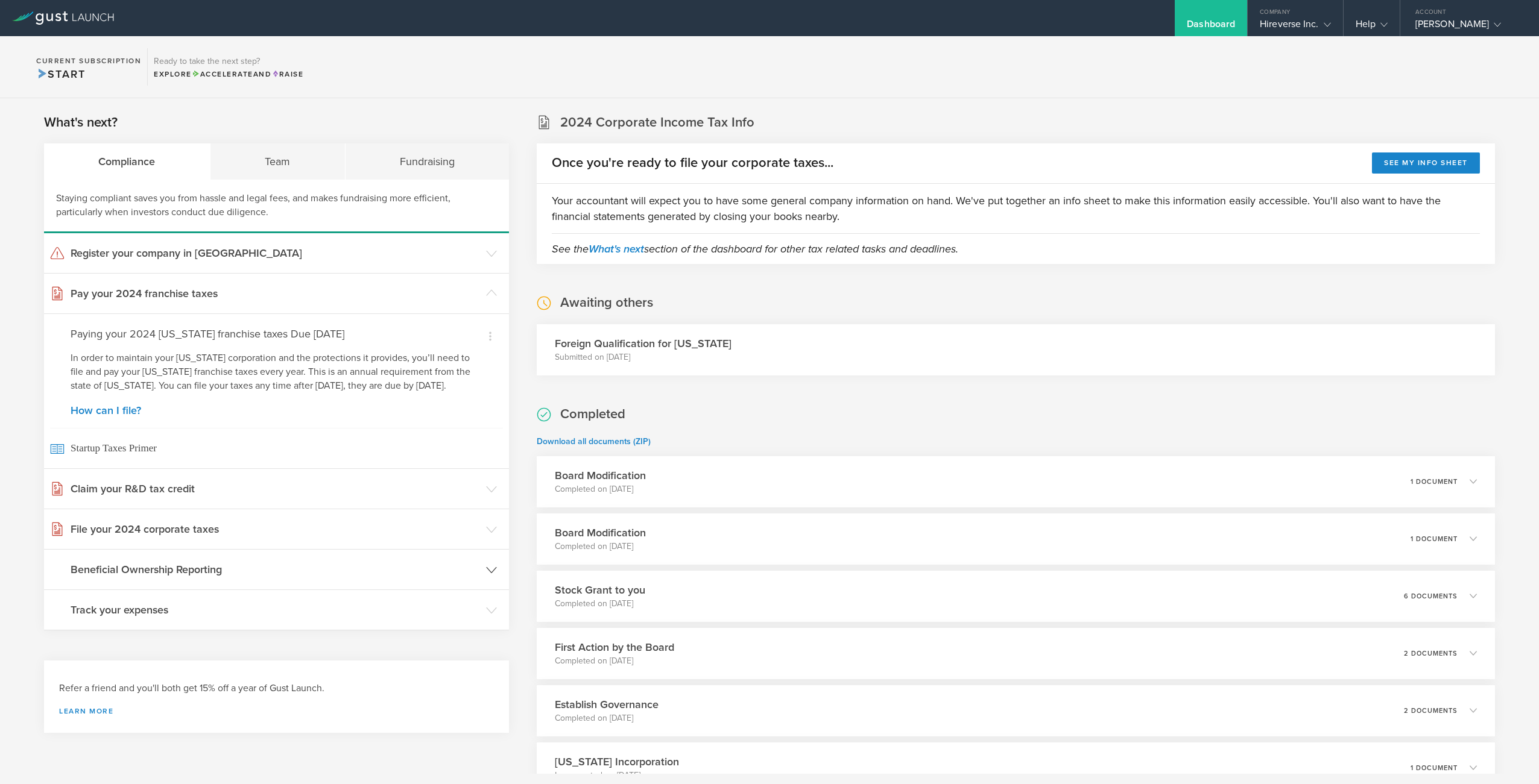
scroll to position [96, 0]
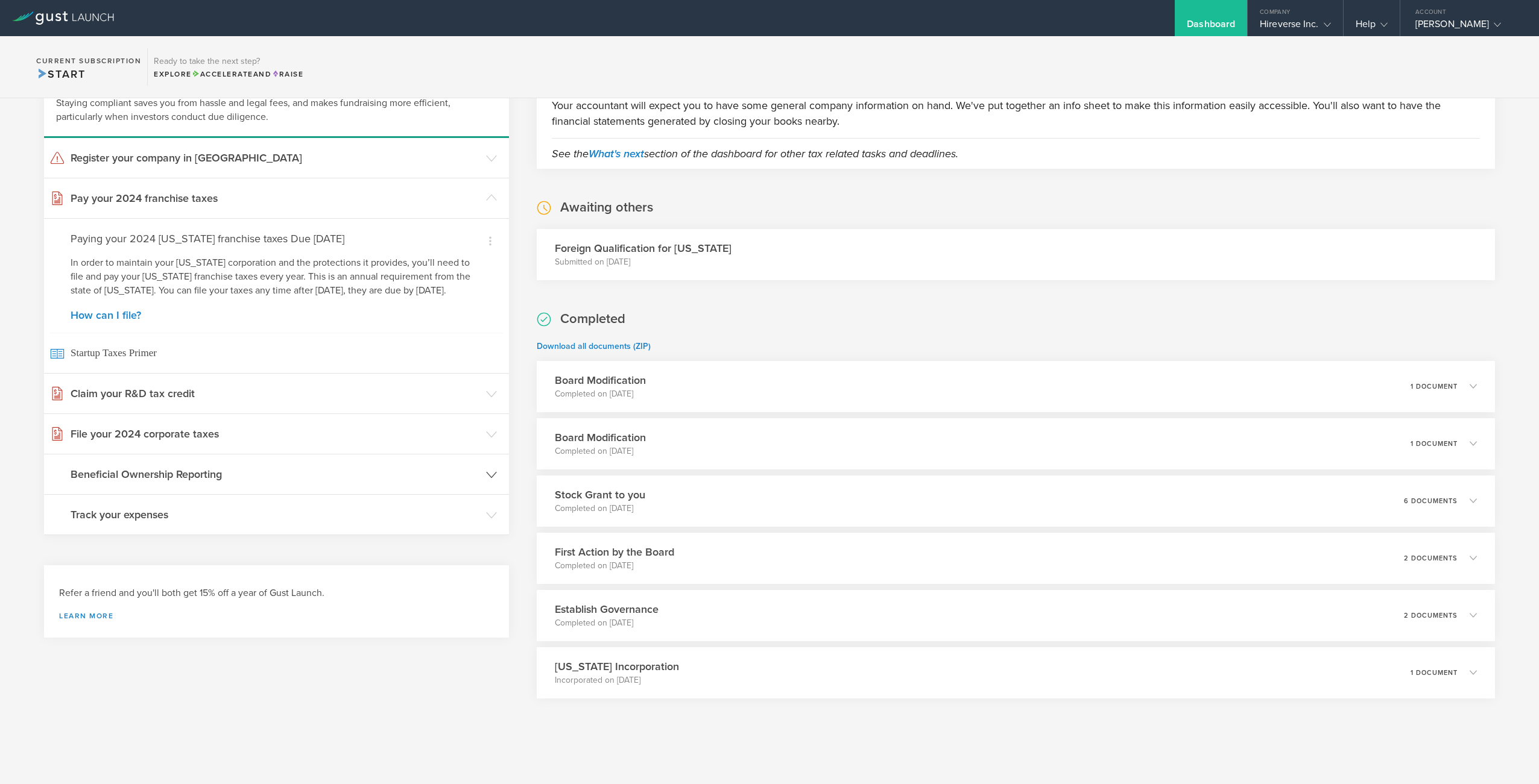
click at [496, 480] on icon at bounding box center [491, 475] width 11 height 11
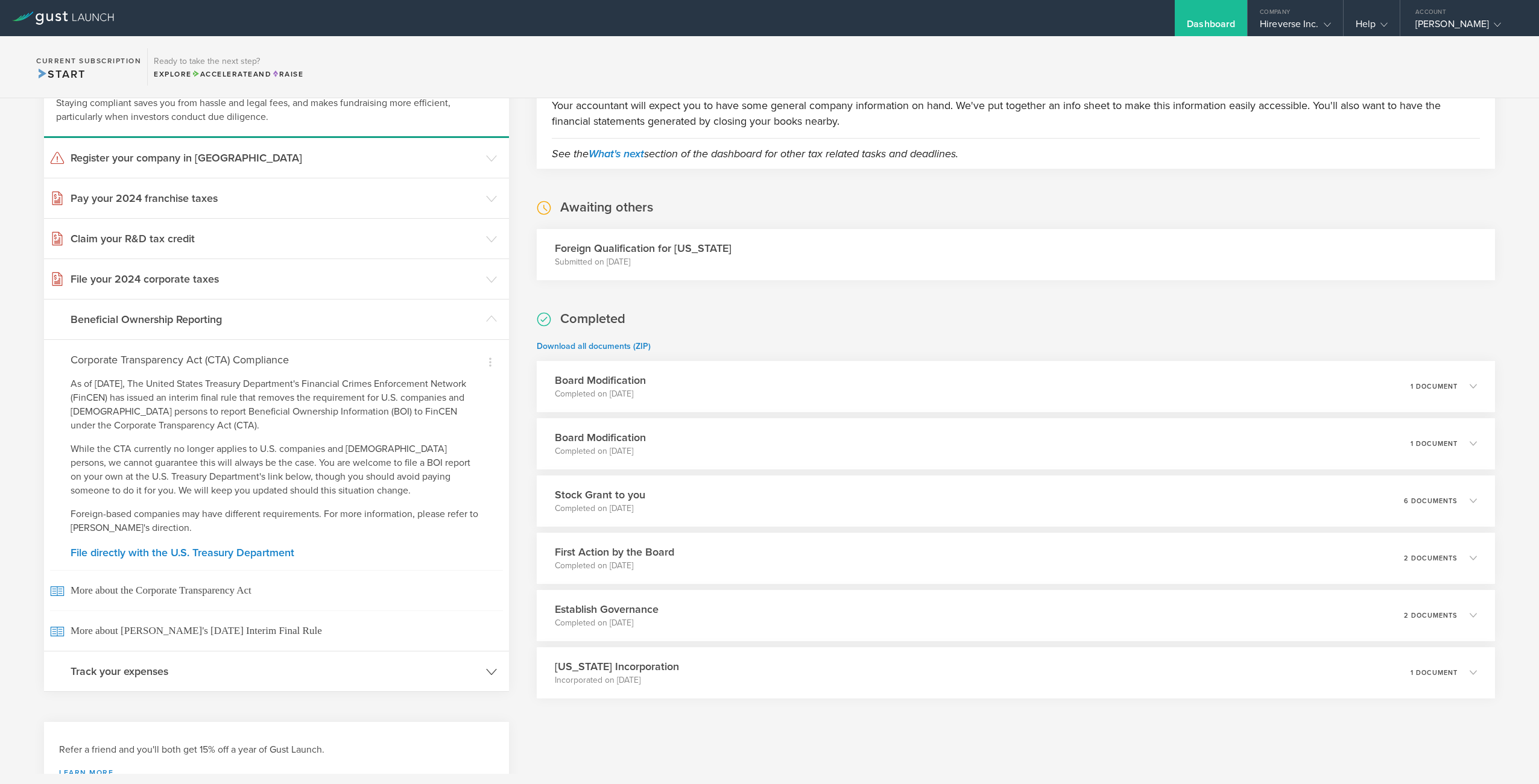
scroll to position [144, 0]
